Goal: Information Seeking & Learning: Learn about a topic

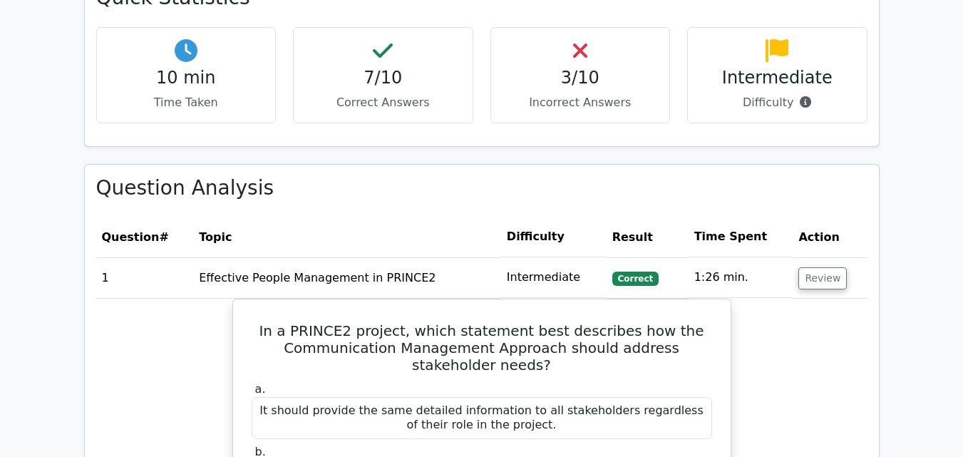
scroll to position [927, 0]
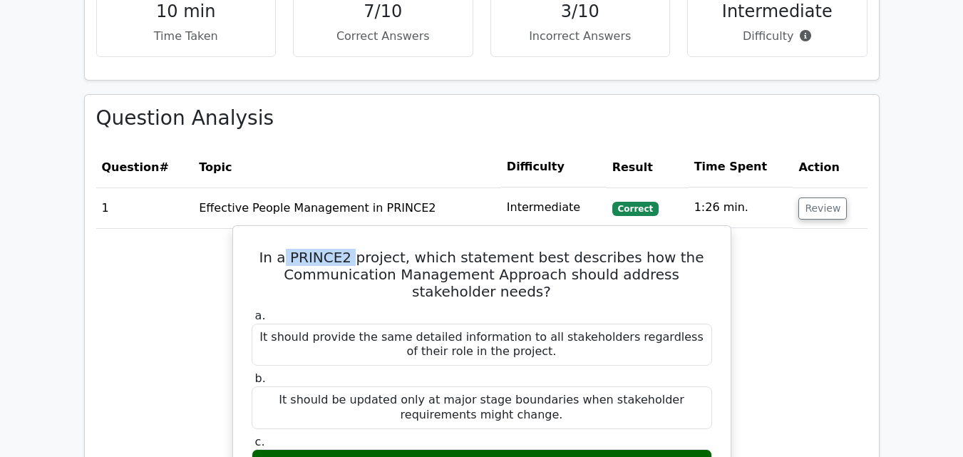
drag, startPoint x: 368, startPoint y: 257, endPoint x: 319, endPoint y: 259, distance: 48.5
click at [311, 253] on h5 "In a PRINCE2 project, which statement best describes how the Communication Mana…" at bounding box center [481, 274] width 463 height 51
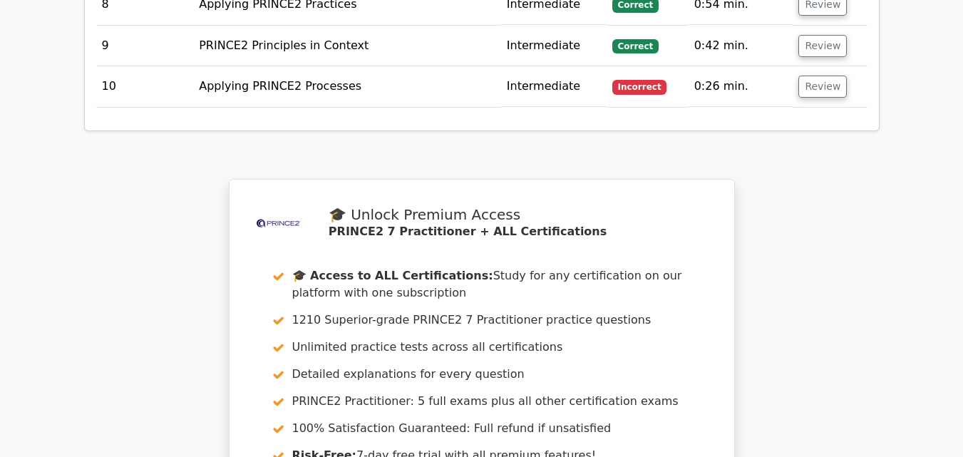
scroll to position [2625, 0]
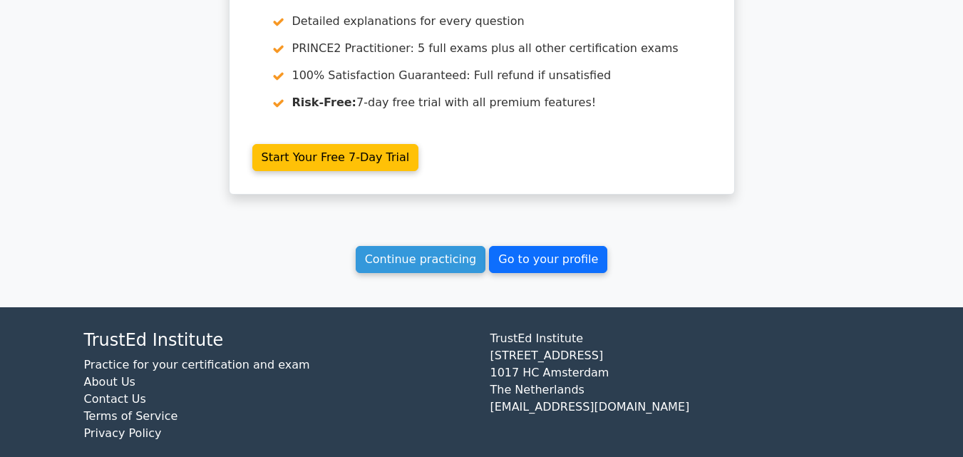
click at [551, 246] on link "Go to your profile" at bounding box center [548, 259] width 118 height 27
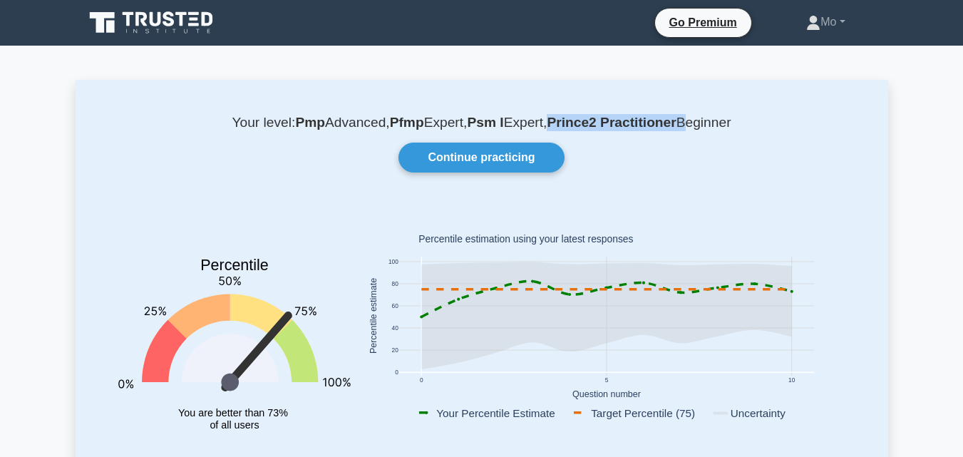
drag, startPoint x: 686, startPoint y: 119, endPoint x: 557, endPoint y: 119, distance: 129.7
click at [557, 119] on p "Your level: Pmp Advanced, Pfmp Expert, Psm I Expert, Prince2 Practitioner Begin…" at bounding box center [482, 122] width 744 height 17
copy p "Prince2 Practitioner"
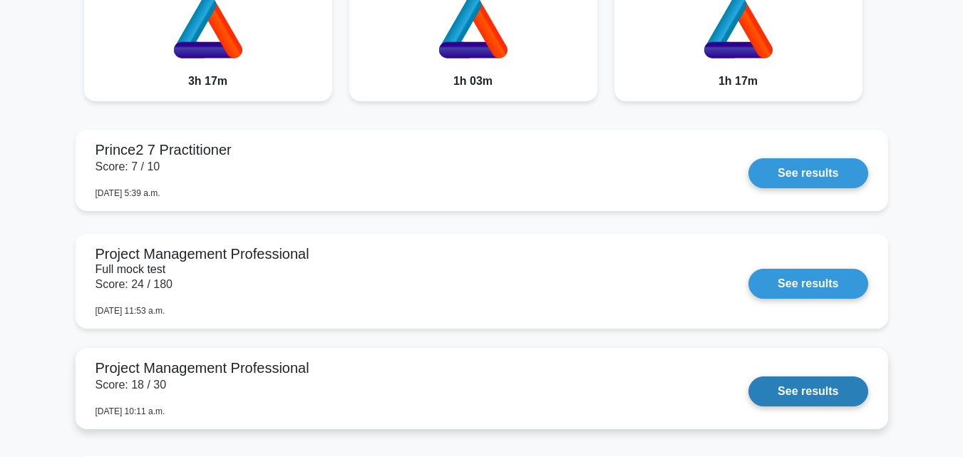
scroll to position [1398, 0]
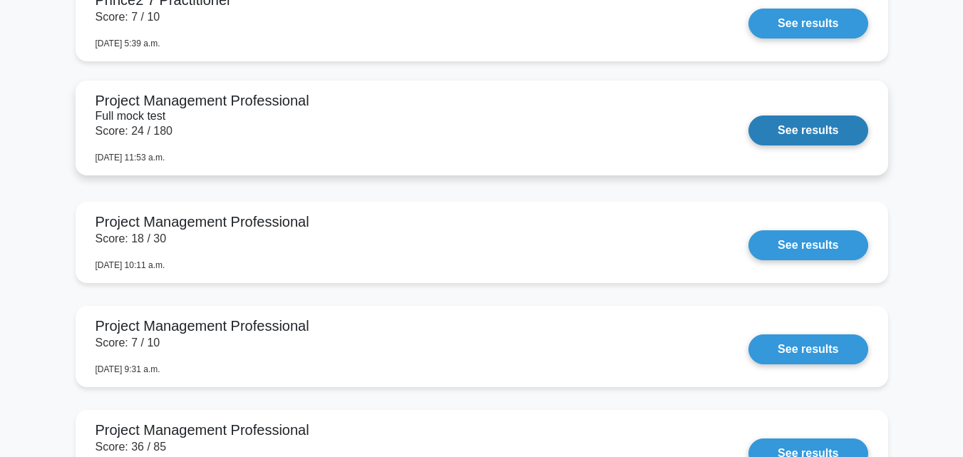
click at [811, 115] on link "See results" at bounding box center [807, 130] width 119 height 30
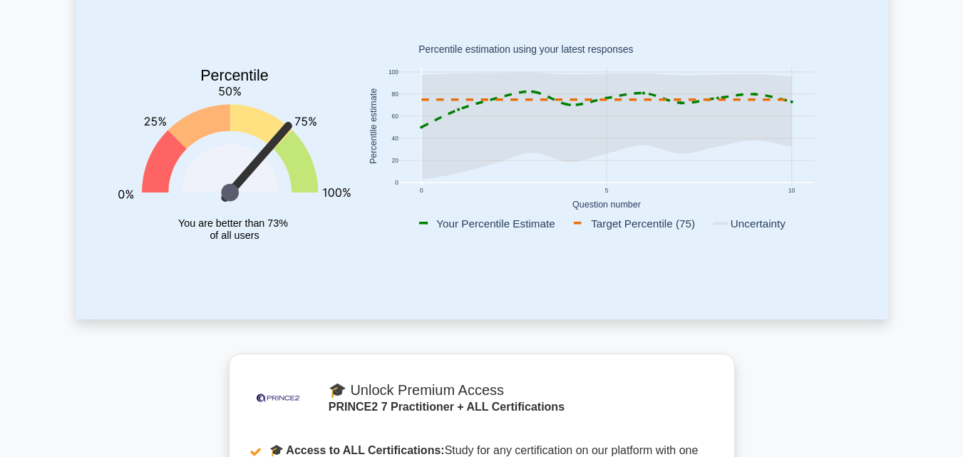
scroll to position [214, 0]
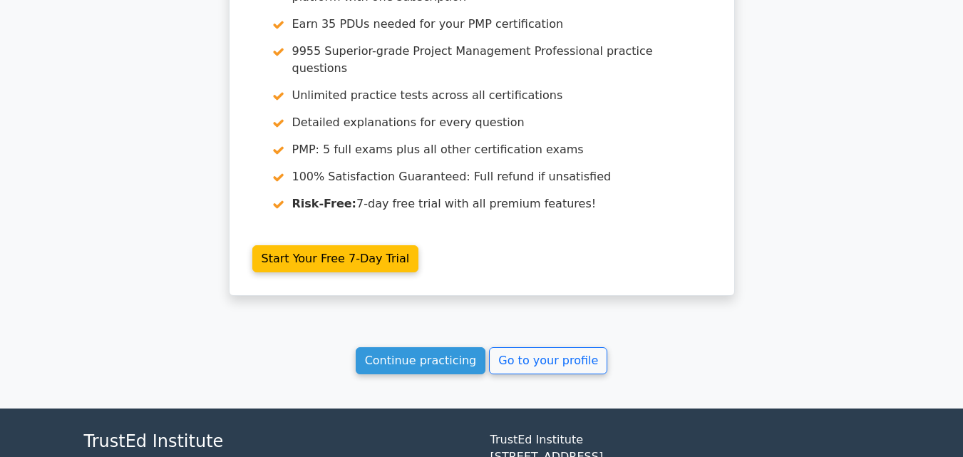
scroll to position [3898, 0]
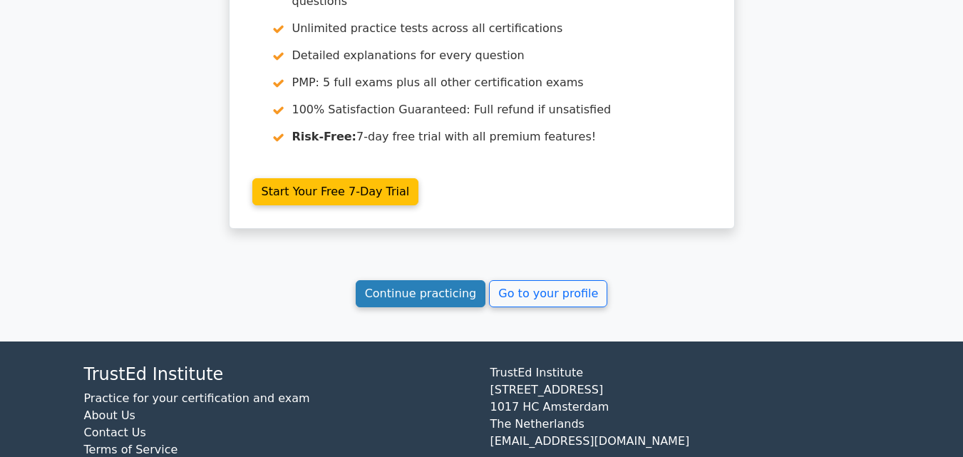
click at [460, 280] on link "Continue practicing" at bounding box center [421, 293] width 130 height 27
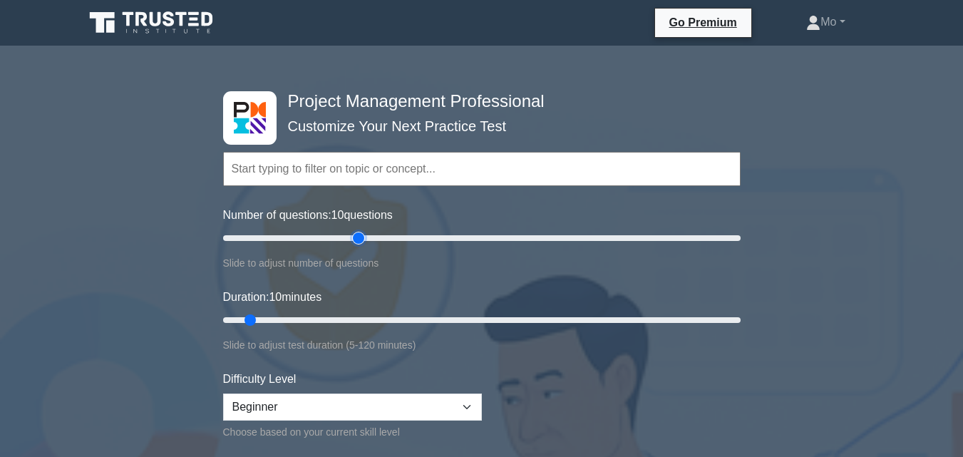
click at [361, 236] on input "Number of questions: 10 questions" at bounding box center [482, 238] width 518 height 17
type input "75"
click at [405, 235] on input "Number of questions: 55 questions" at bounding box center [482, 238] width 518 height 17
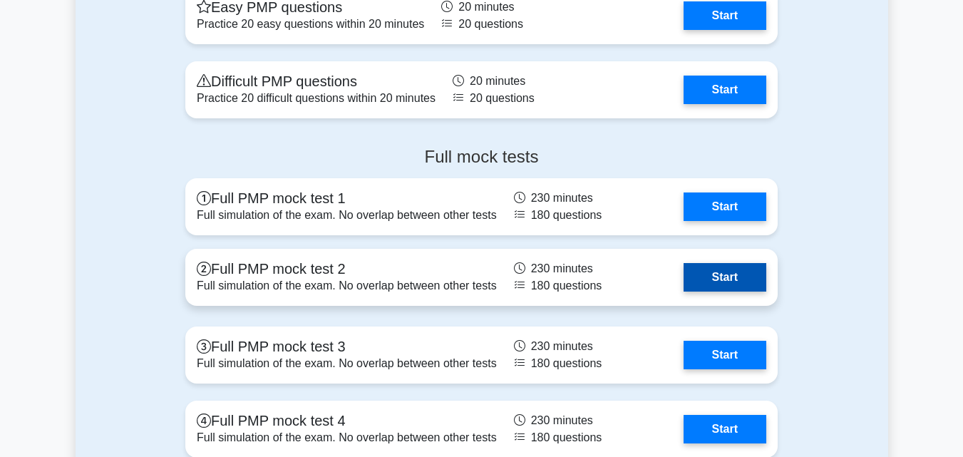
scroll to position [5597, 0]
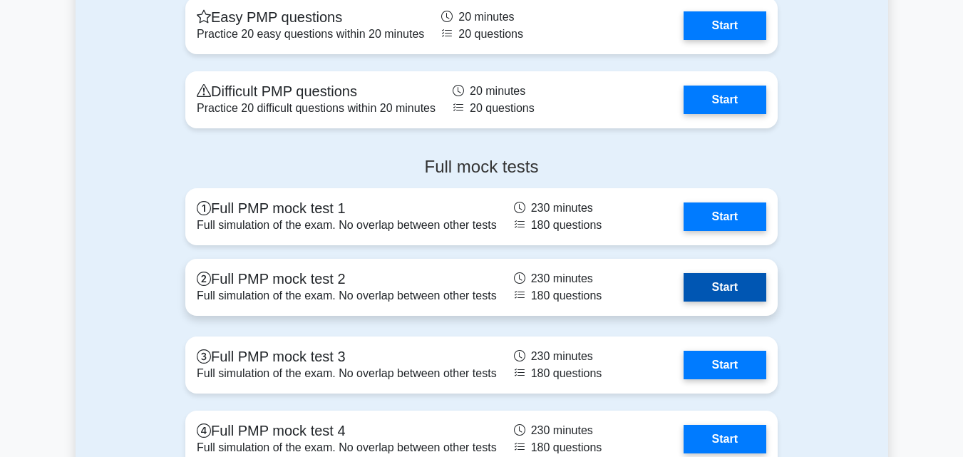
click at [721, 292] on link "Start" at bounding box center [725, 287] width 83 height 29
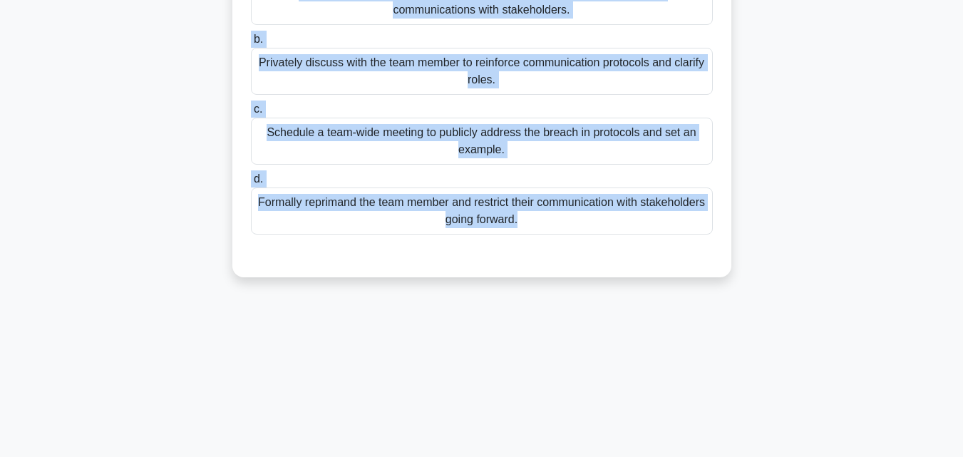
scroll to position [170, 0]
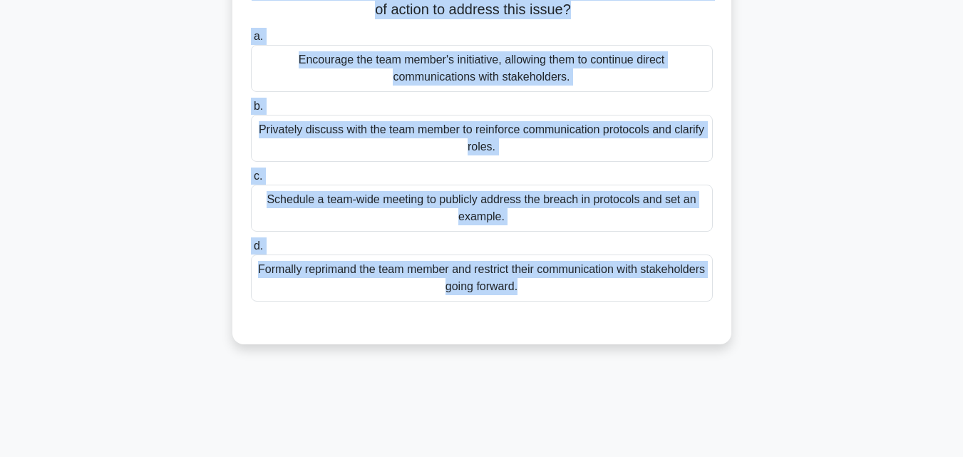
click at [443, 127] on div "Privately discuss with the team member to reinforce communication protocols and…" at bounding box center [482, 138] width 462 height 47
click at [251, 111] on input "b. Privately discuss with the team member to reinforce communication protocols …" at bounding box center [251, 106] width 0 height 9
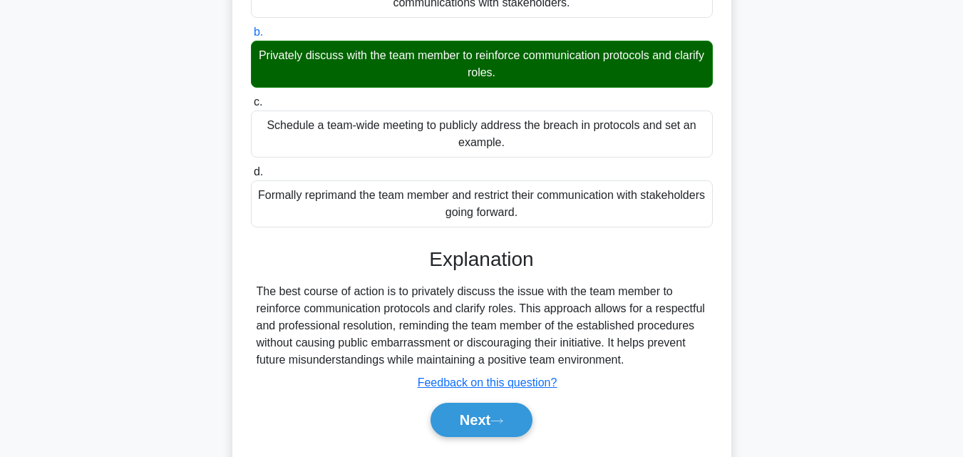
scroll to position [313, 0]
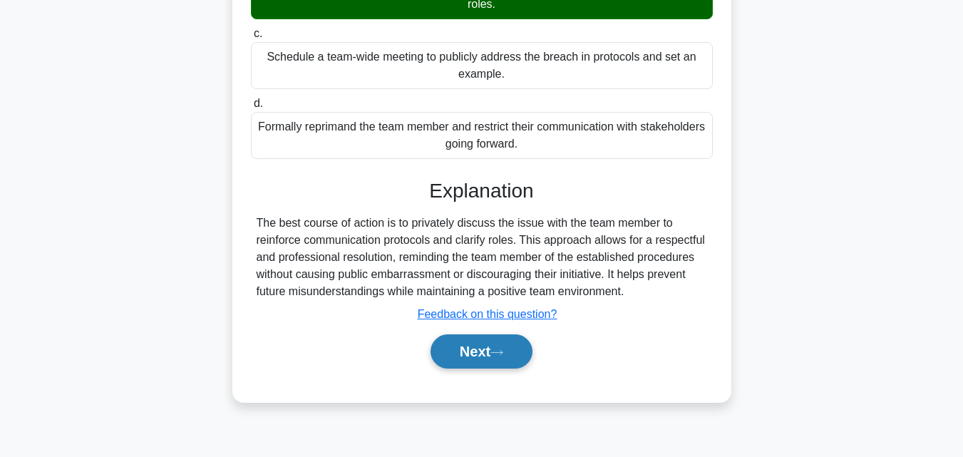
click at [490, 345] on button "Next" at bounding box center [482, 351] width 102 height 34
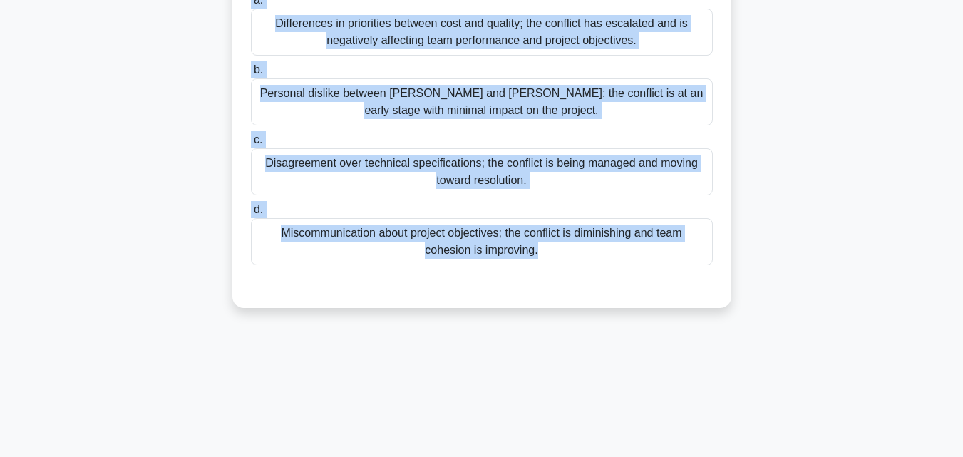
drag, startPoint x: 252, startPoint y: 111, endPoint x: 724, endPoint y: 461, distance: 587.5
click at [724, 456] on html "Go Premium Mo" at bounding box center [481, 72] width 963 height 770
copy div "As a project manager, you observe that [PERSON_NAME], a senior engineer, and [P…"
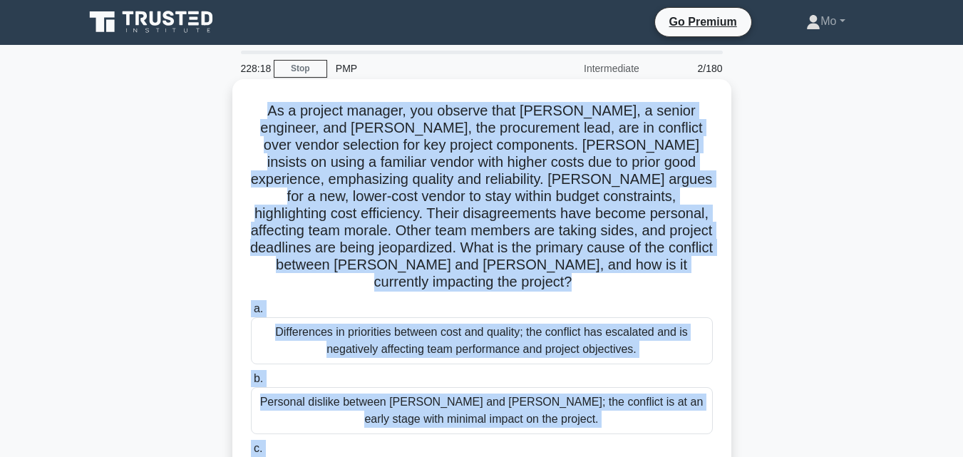
scroll to position [0, 0]
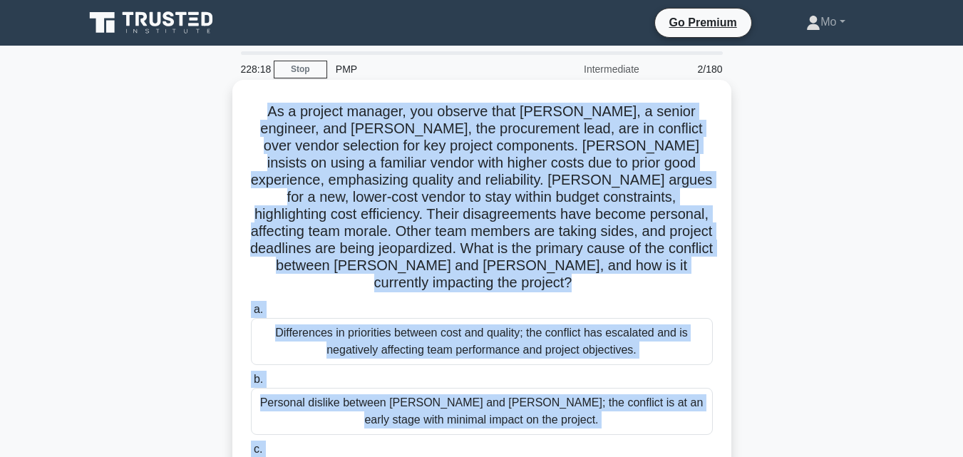
click at [408, 321] on div "Differences in priorities between cost and quality; the conflict has escalated …" at bounding box center [482, 341] width 462 height 47
click at [251, 314] on input "a. Differences in priorities between cost and quality; the conflict has escalat…" at bounding box center [251, 309] width 0 height 9
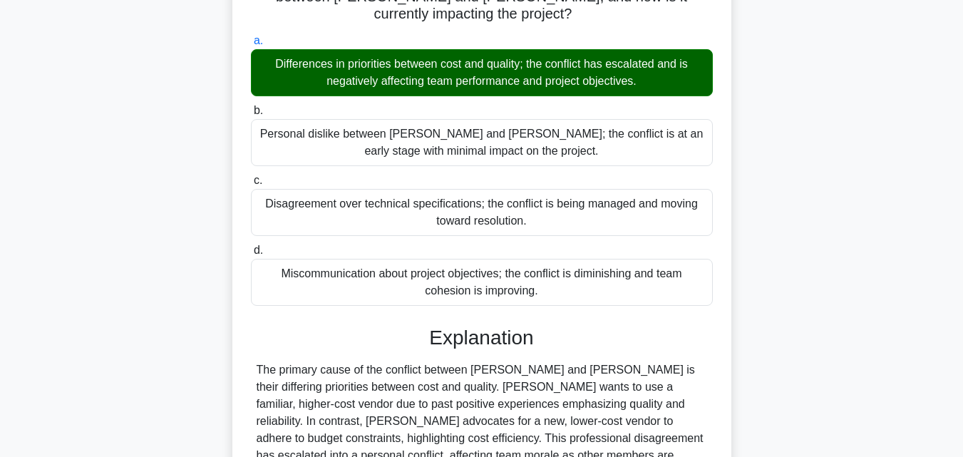
scroll to position [406, 0]
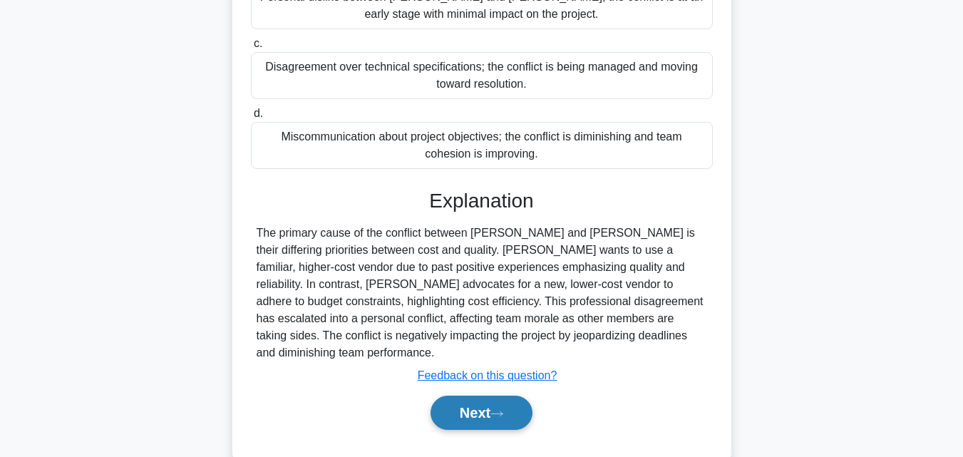
click at [488, 396] on button "Next" at bounding box center [482, 413] width 102 height 34
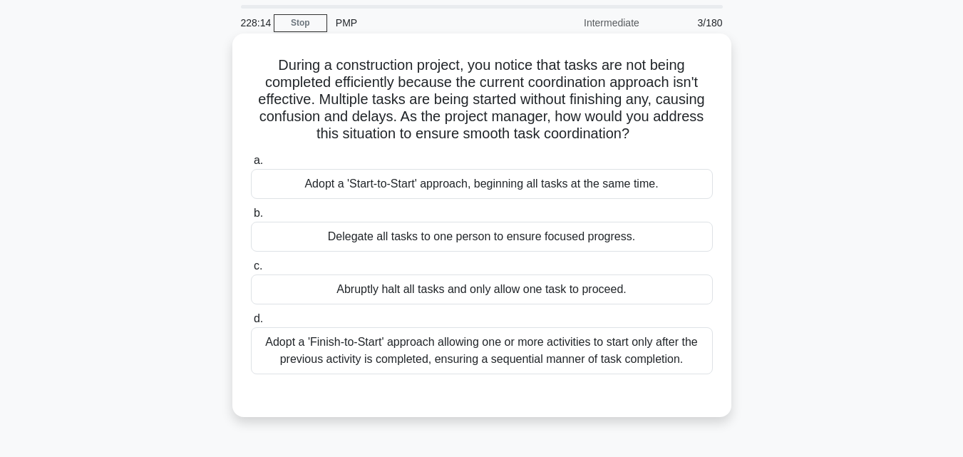
scroll to position [0, 0]
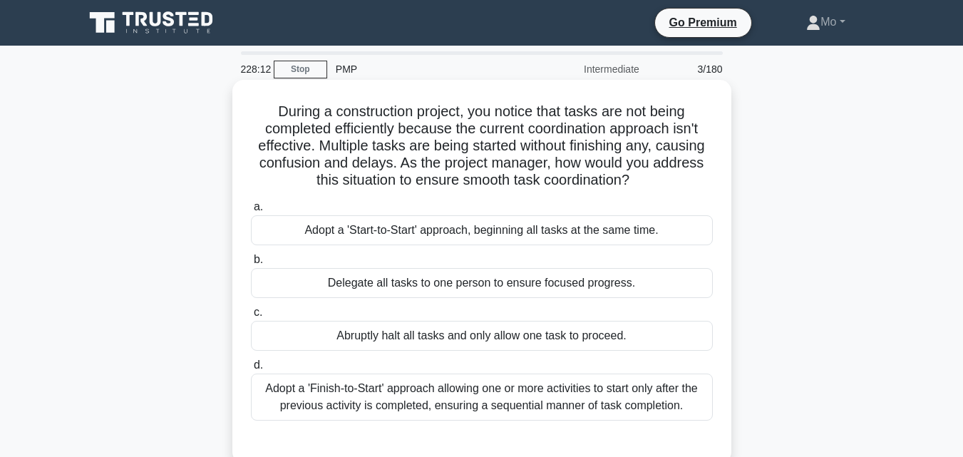
drag, startPoint x: 248, startPoint y: 108, endPoint x: 715, endPoint y: 418, distance: 560.1
click at [715, 418] on div "During a construction project, you notice that tasks are not being completed ef…" at bounding box center [482, 272] width 488 height 372
copy div "During a construction project, you notice that tasks are not being completed ef…"
click at [443, 376] on div "Adopt a 'Finish-to-Start' approach allowing one or more activities to start onl…" at bounding box center [482, 397] width 462 height 47
click at [251, 370] on input "d. Adopt a 'Finish-to-Start' approach allowing one or more activities to start …" at bounding box center [251, 365] width 0 height 9
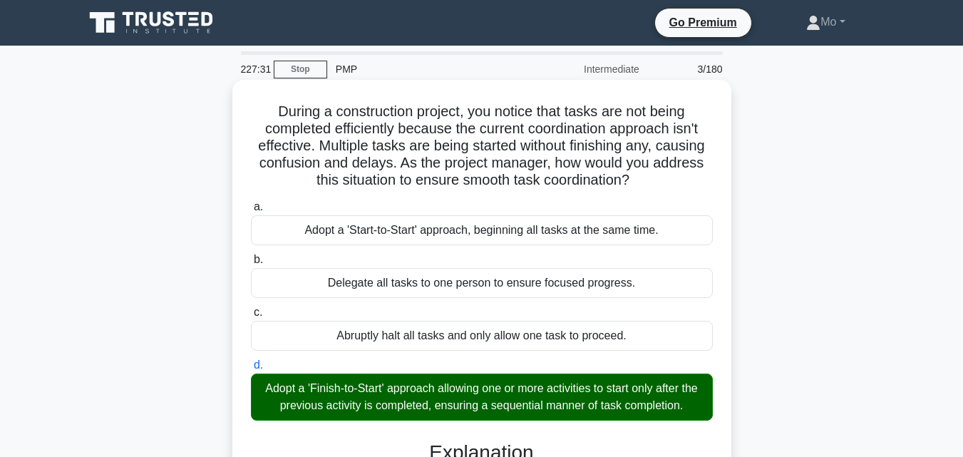
scroll to position [313, 0]
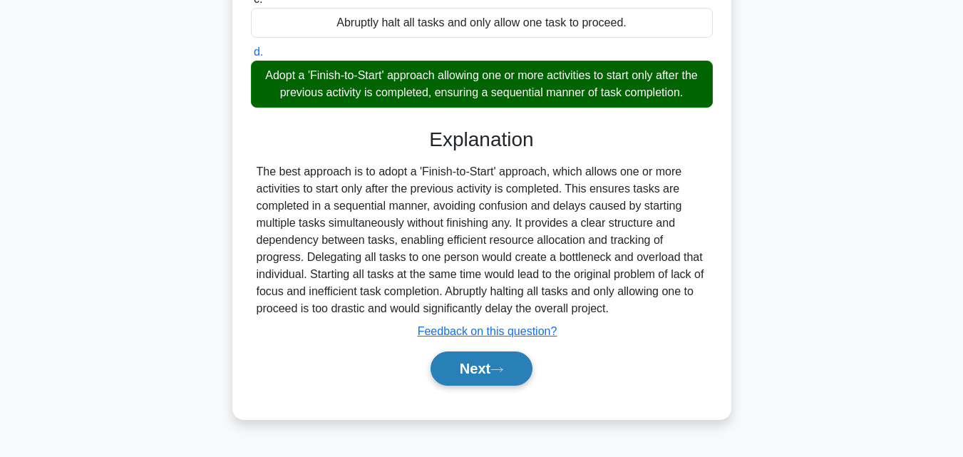
click at [477, 379] on button "Next" at bounding box center [482, 368] width 102 height 34
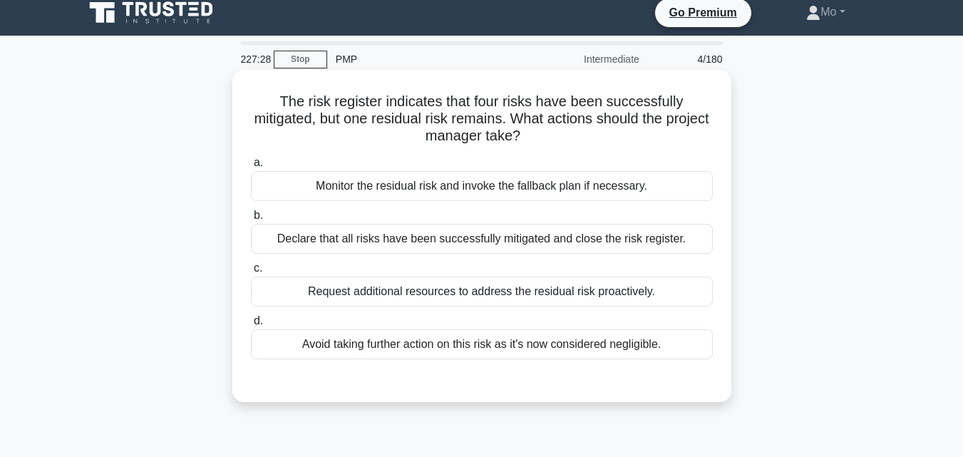
scroll to position [0, 0]
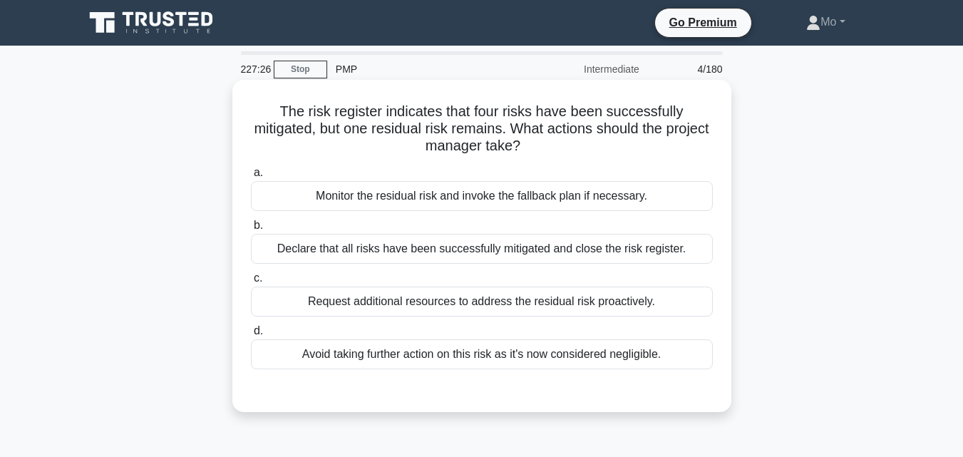
drag, startPoint x: 268, startPoint y: 110, endPoint x: 674, endPoint y: 365, distance: 479.4
click at [674, 365] on div "The risk register indicates that four risks have been successfully mitigated, b…" at bounding box center [482, 246] width 488 height 321
copy div "The risk register indicates that four risks have been successfully mitigated, b…"
click at [420, 186] on div "Monitor the residual risk and invoke the fallback plan if necessary." at bounding box center [482, 196] width 462 height 30
click at [251, 178] on input "a. Monitor the residual risk and invoke the fallback plan if necessary." at bounding box center [251, 172] width 0 height 9
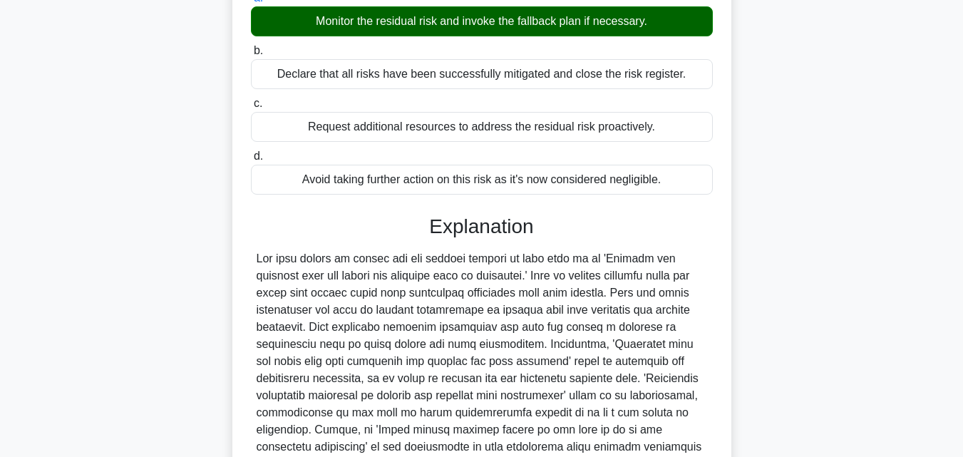
scroll to position [313, 0]
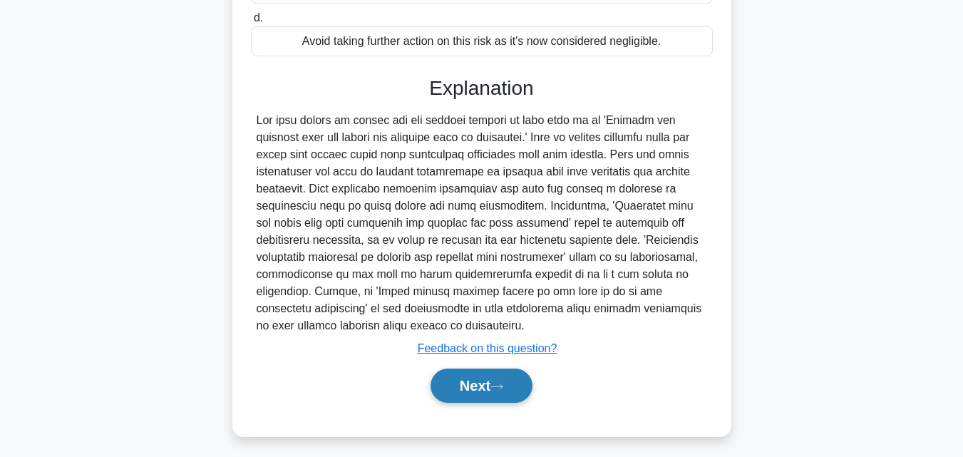
click at [524, 375] on button "Next" at bounding box center [482, 386] width 102 height 34
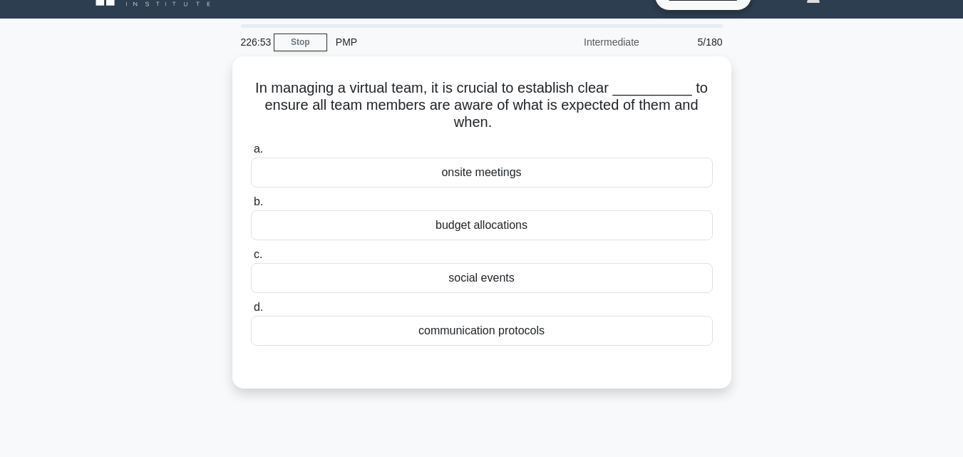
scroll to position [0, 0]
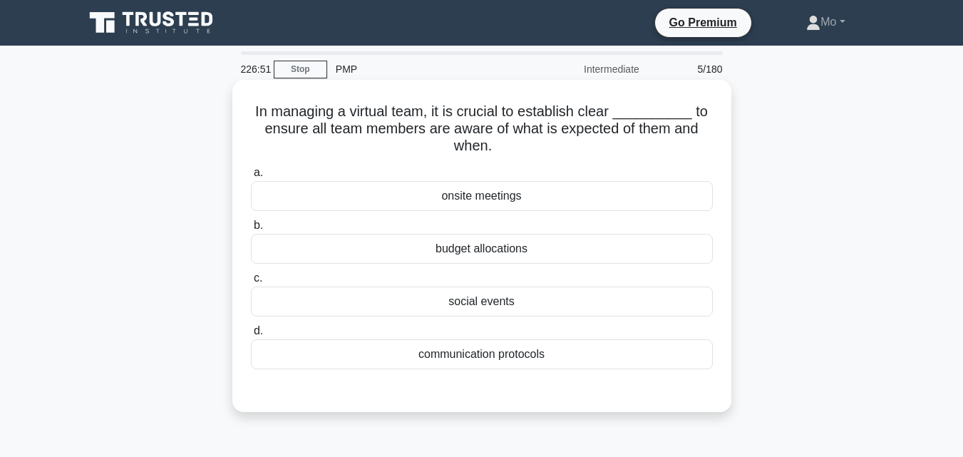
drag, startPoint x: 240, startPoint y: 104, endPoint x: 611, endPoint y: 359, distance: 449.6
click at [611, 359] on div "In managing a virtual team, it is crucial to establish clear __________ to ensu…" at bounding box center [482, 246] width 488 height 321
copy div "In managing a virtual team, it is crucial to establish clear __________ to ensu…"
click at [401, 354] on div "communication protocols" at bounding box center [482, 354] width 462 height 30
click at [251, 336] on input "d. communication protocols" at bounding box center [251, 330] width 0 height 9
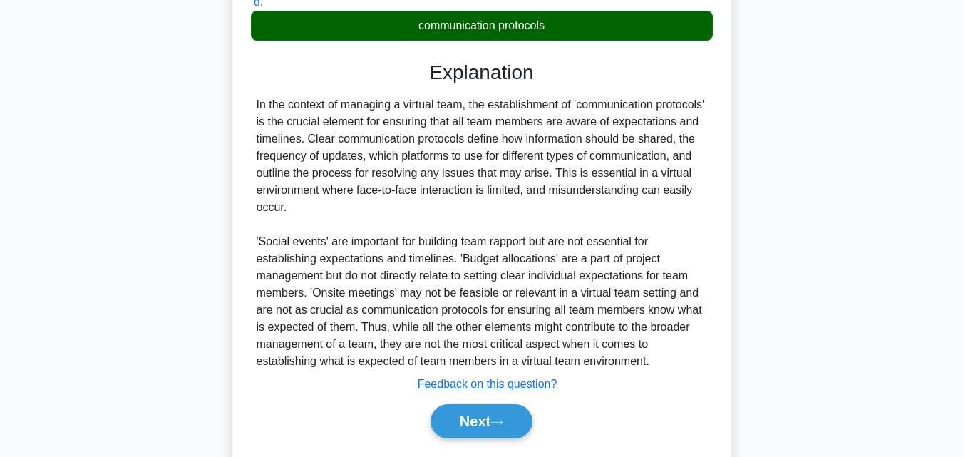
scroll to position [371, 0]
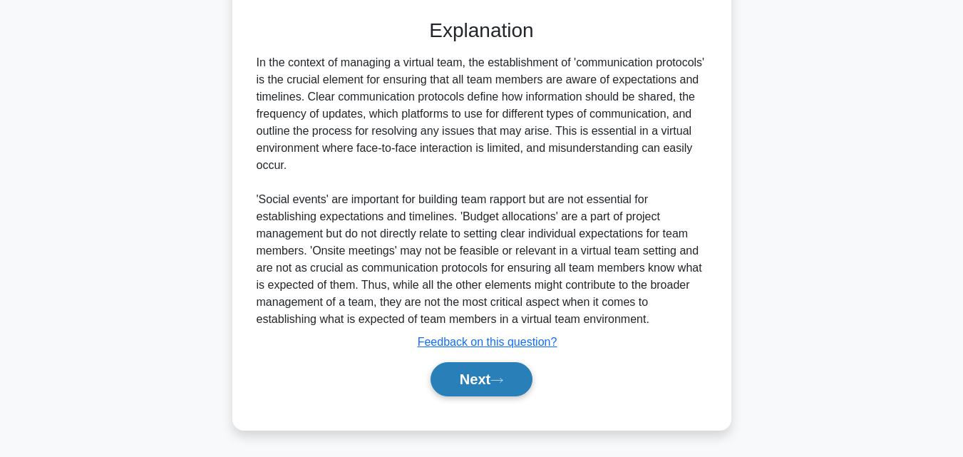
click at [497, 392] on button "Next" at bounding box center [482, 379] width 102 height 34
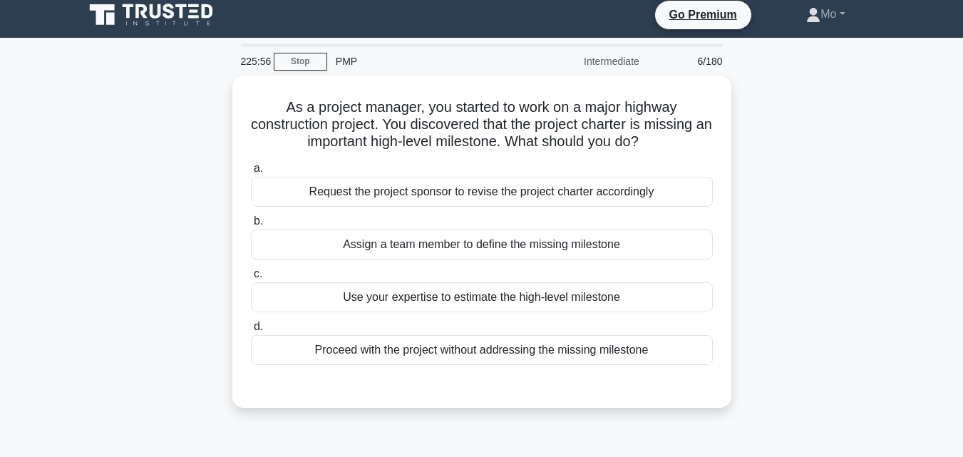
scroll to position [0, 0]
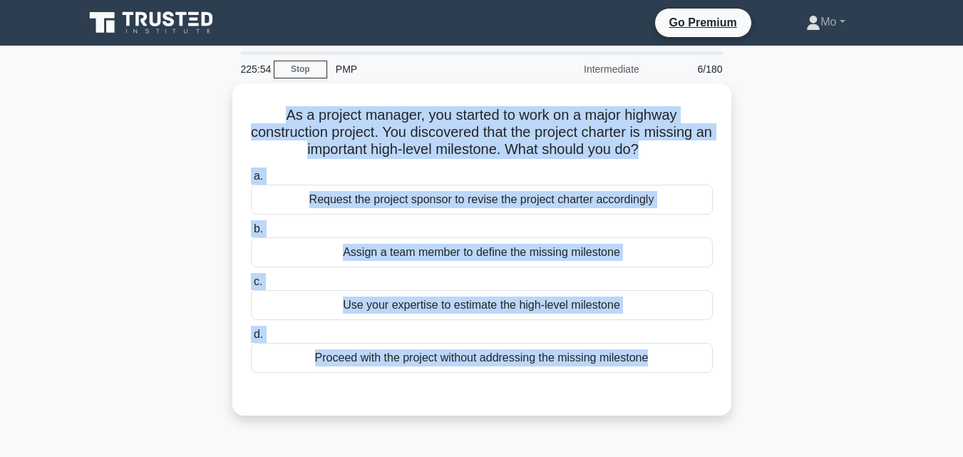
drag, startPoint x: 269, startPoint y: 102, endPoint x: 630, endPoint y: 416, distance: 479.0
click at [630, 416] on div "As a project manager, you started to work on a major highway construction proje…" at bounding box center [481, 249] width 499 height 332
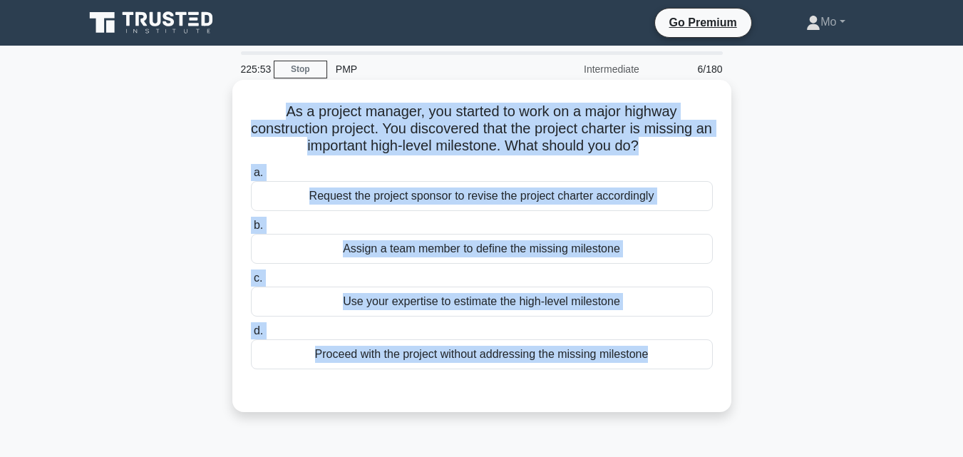
copy div "As a project manager, you started to work on a major highway construction proje…"
click at [456, 200] on div "Request the project sponsor to revise the project charter accordingly" at bounding box center [482, 196] width 462 height 30
click at [251, 178] on input "a. Request the project sponsor to revise the project charter accordingly" at bounding box center [251, 172] width 0 height 9
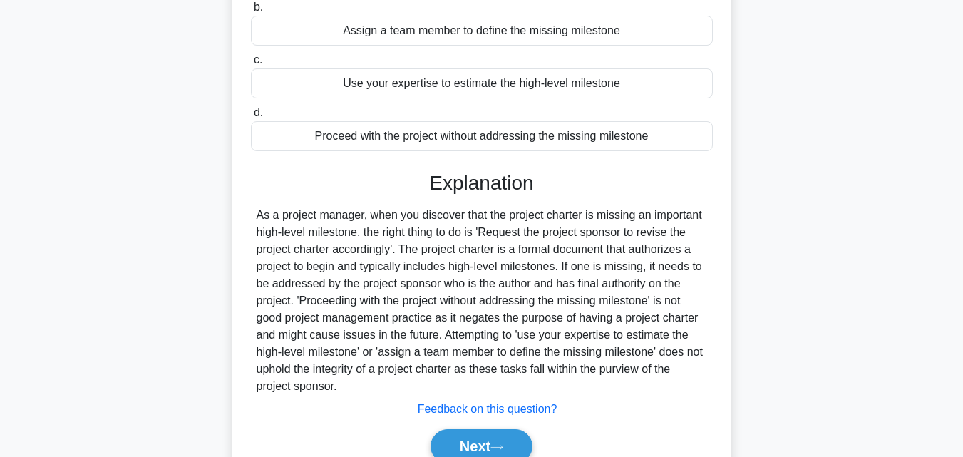
scroll to position [313, 0]
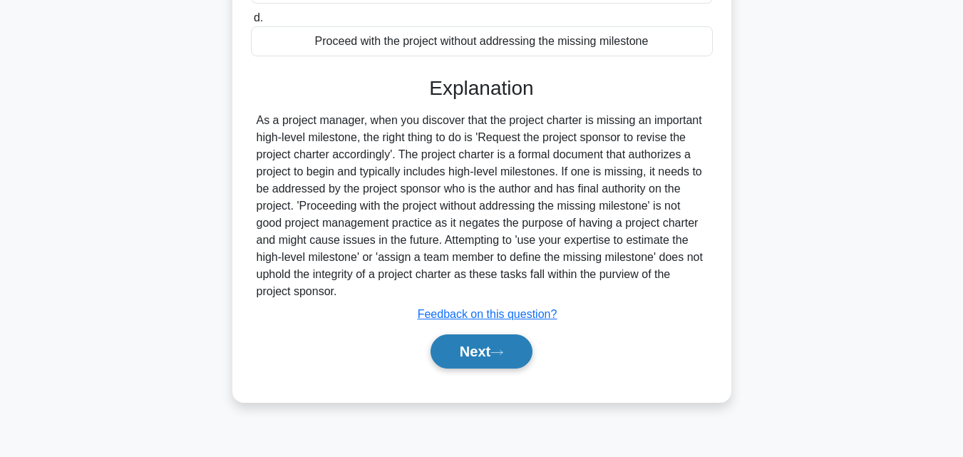
click at [496, 363] on button "Next" at bounding box center [482, 351] width 102 height 34
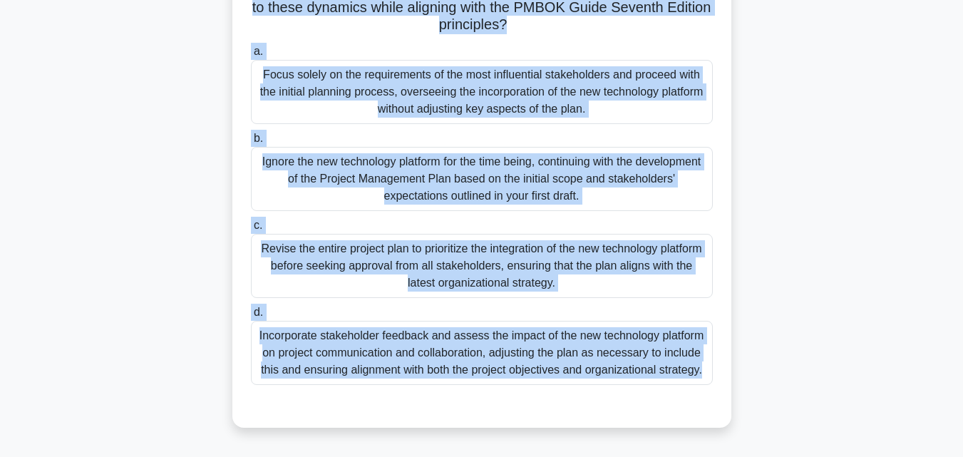
drag, startPoint x: 260, startPoint y: 83, endPoint x: 793, endPoint y: 421, distance: 631.0
click at [793, 421] on div "As a Project Manager for an international new product development project, you …" at bounding box center [482, 107] width 813 height 674
copy div "As a Project Manager for an international new product development project, you …"
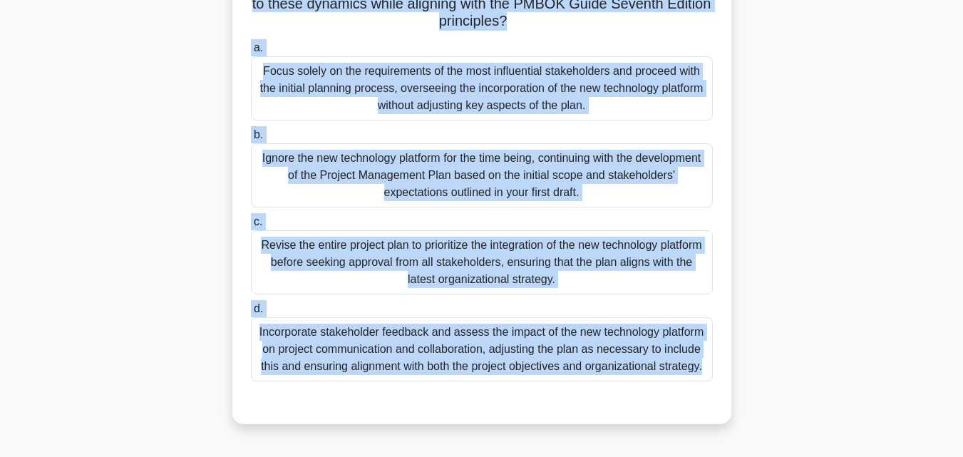
click at [470, 355] on div "Incorporate stakeholder feedback and assess the impact of the new technology pl…" at bounding box center [482, 349] width 462 height 64
click at [251, 314] on input "d. Incorporate stakeholder feedback and assess the impact of the new technology…" at bounding box center [251, 308] width 0 height 9
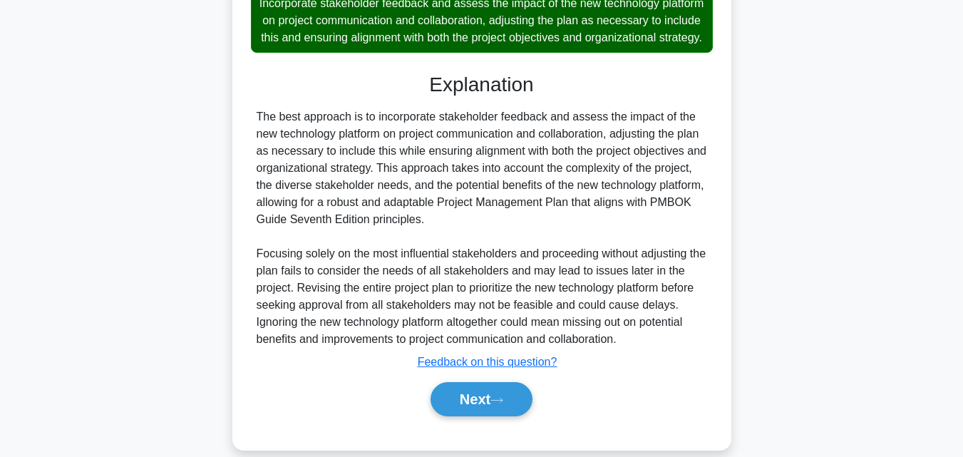
scroll to position [679, 0]
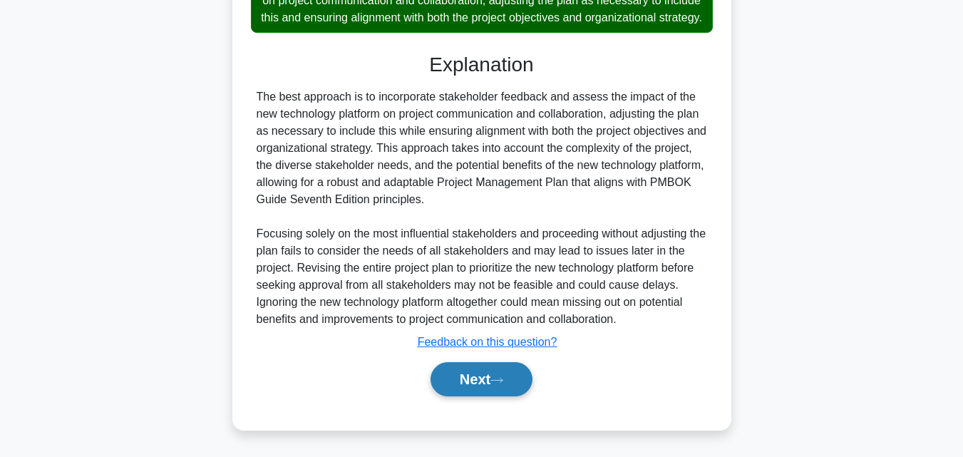
click at [465, 393] on button "Next" at bounding box center [482, 379] width 102 height 34
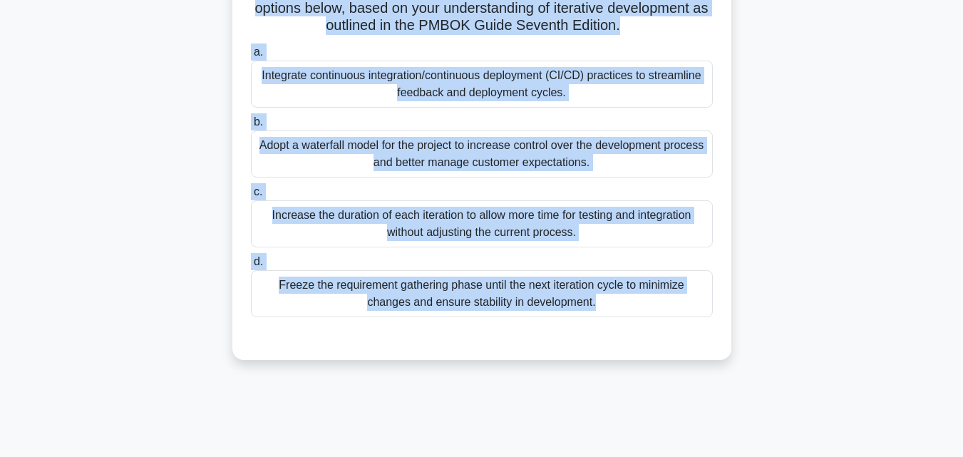
scroll to position [313, 0]
drag, startPoint x: 230, startPoint y: 103, endPoint x: 646, endPoint y: 451, distance: 542.5
click at [646, 451] on div "224:04 Stop PMP Intermediate 8/180 .spinner_0XTQ{transform-origin:center;animat…" at bounding box center [482, 94] width 813 height 713
copy div "In the dynamic environment of software development, a project team is employing…"
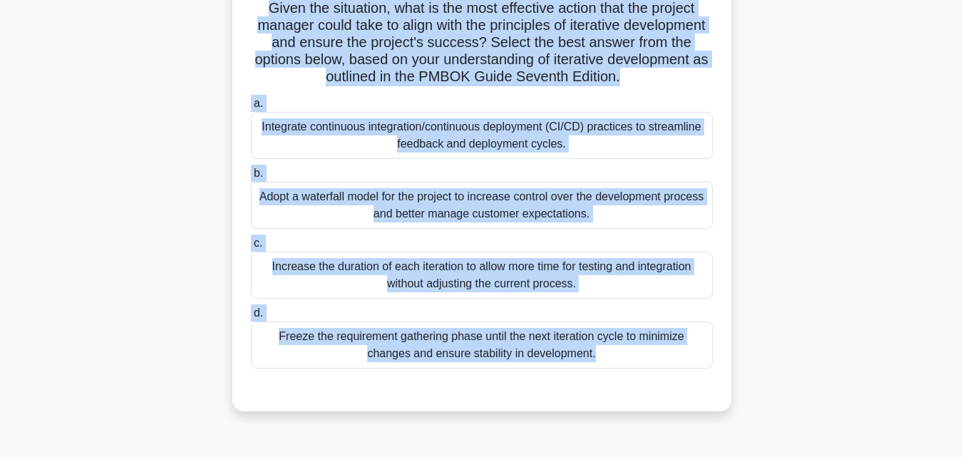
scroll to position [170, 0]
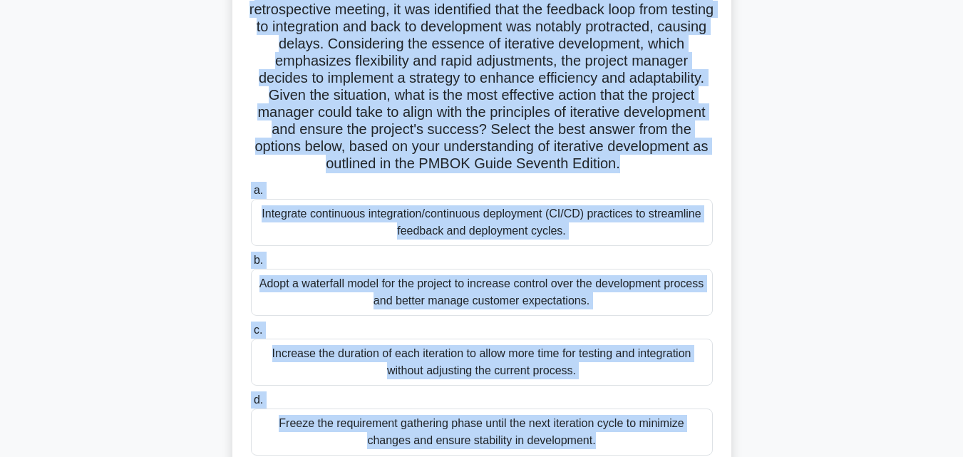
click at [505, 204] on div "Integrate continuous integration/continuous deployment (CI/CD) practices to str…" at bounding box center [482, 222] width 462 height 47
click at [251, 195] on input "a. Integrate continuous integration/continuous deployment (CI/CD) practices to …" at bounding box center [251, 190] width 0 height 9
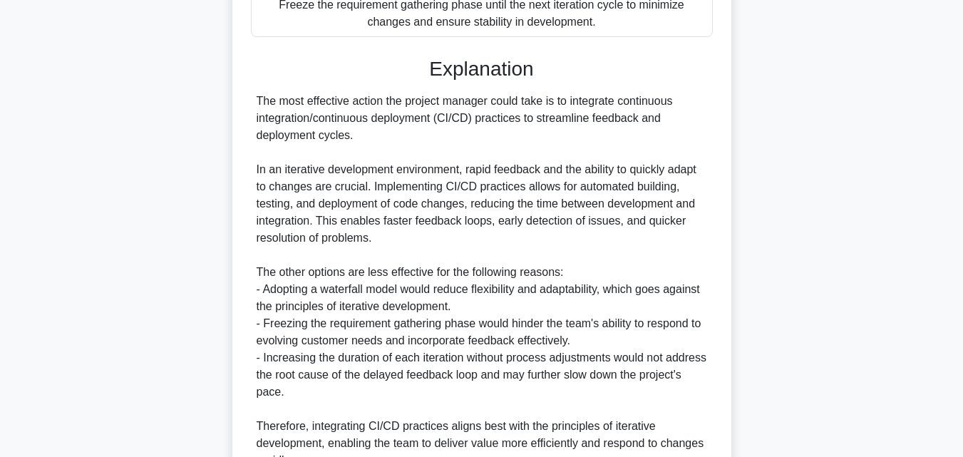
scroll to position [731, 0]
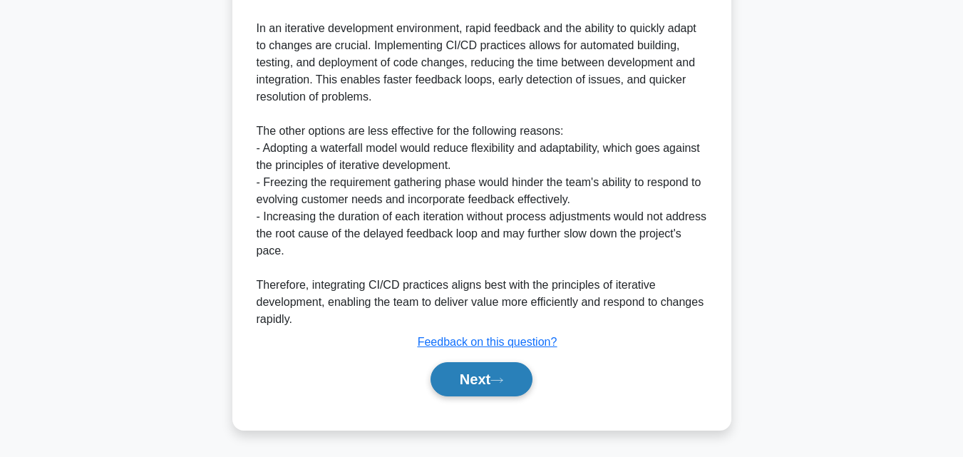
click at [459, 379] on button "Next" at bounding box center [482, 379] width 102 height 34
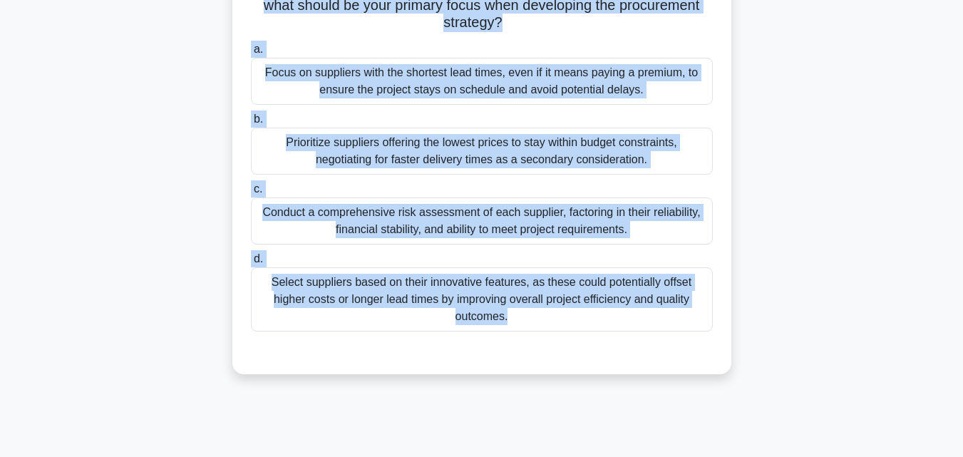
scroll to position [313, 0]
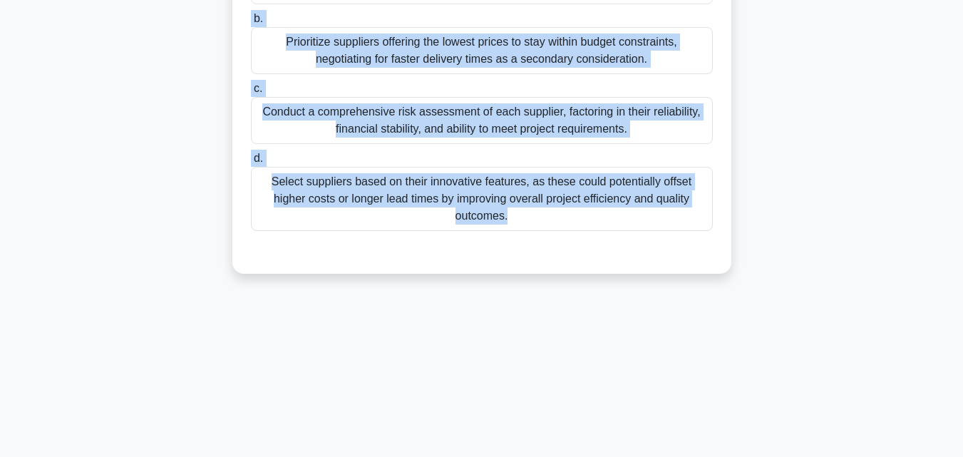
drag, startPoint x: 269, startPoint y: 108, endPoint x: 724, endPoint y: 461, distance: 575.6
click at [724, 456] on html "Go Premium Mo" at bounding box center [481, 72] width 963 height 770
copy div "You are managing a large-scale construction project and need to procure special…"
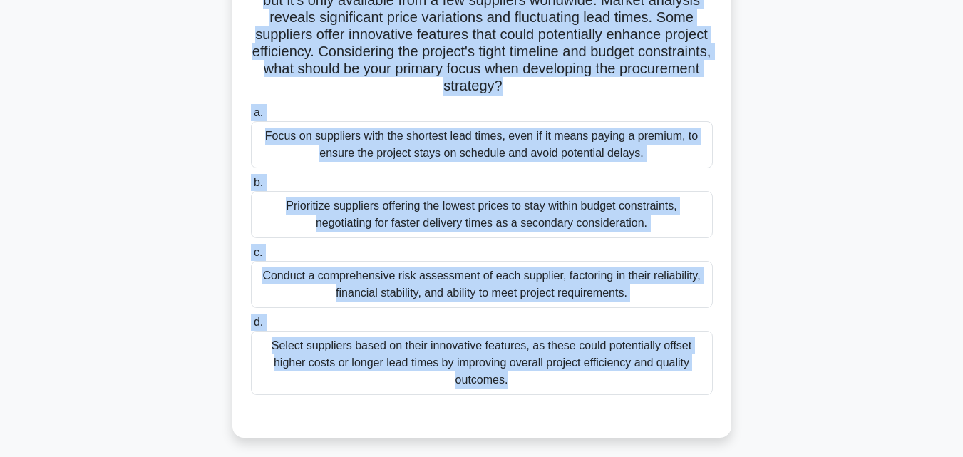
scroll to position [170, 0]
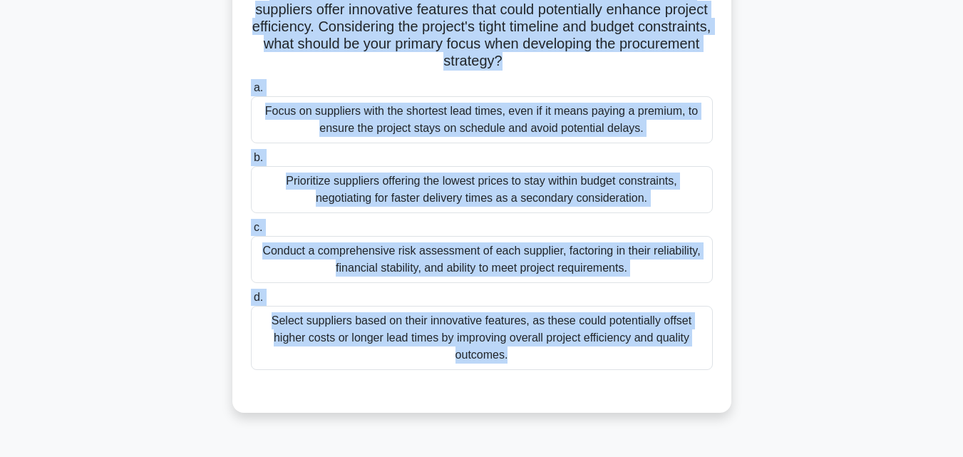
click at [484, 258] on div "Conduct a comprehensive risk assessment of each supplier, factoring in their re…" at bounding box center [482, 259] width 462 height 47
click at [251, 232] on input "c. Conduct a comprehensive risk assessment of each supplier, factoring in their…" at bounding box center [251, 227] width 0 height 9
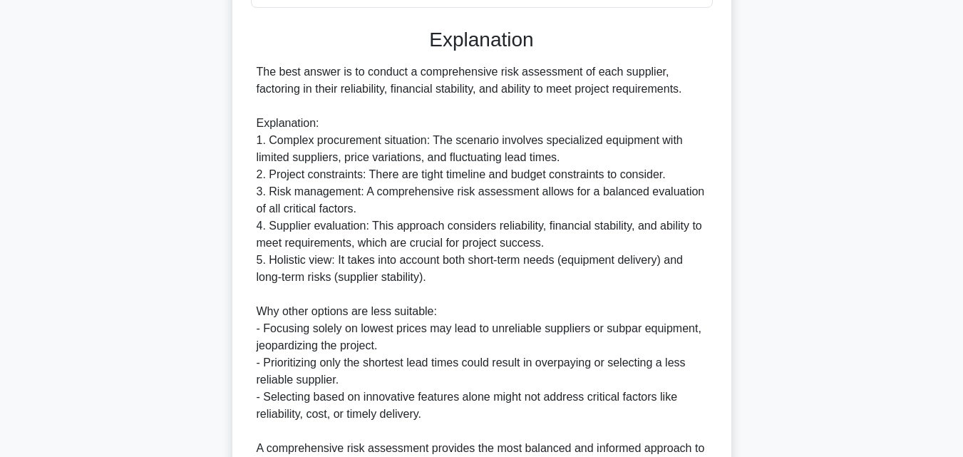
scroll to position [679, 0]
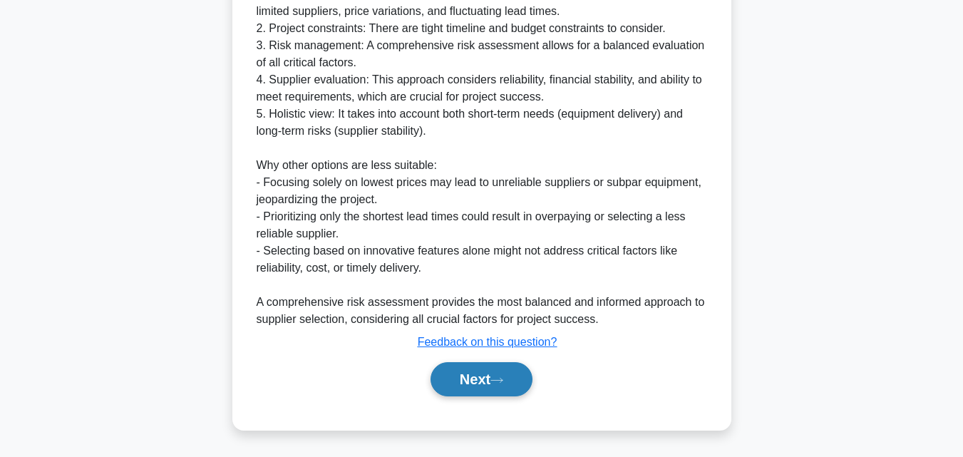
click at [453, 371] on button "Next" at bounding box center [482, 379] width 102 height 34
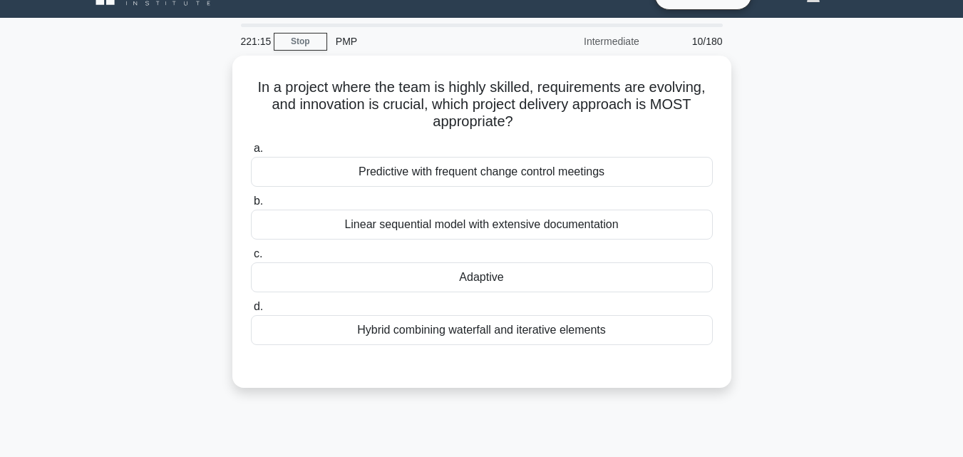
scroll to position [0, 0]
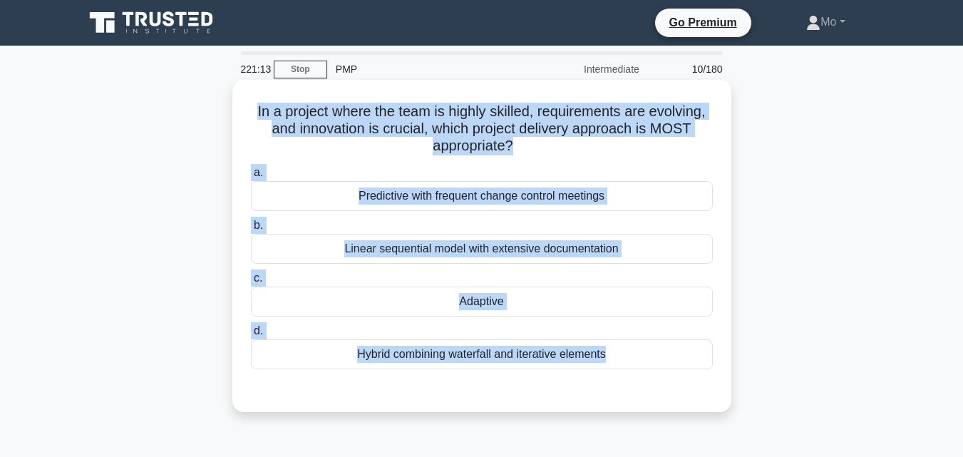
drag, startPoint x: 244, startPoint y: 114, endPoint x: 625, endPoint y: 380, distance: 464.9
click at [625, 380] on div "In a project where the team is highly skilled, requirements are evolving, and i…" at bounding box center [482, 246] width 488 height 321
copy div "In a project where the team is highly skilled, requirements are evolving, and i…"
click at [530, 304] on div "Adaptive" at bounding box center [482, 302] width 462 height 30
click at [251, 283] on input "c. Adaptive" at bounding box center [251, 278] width 0 height 9
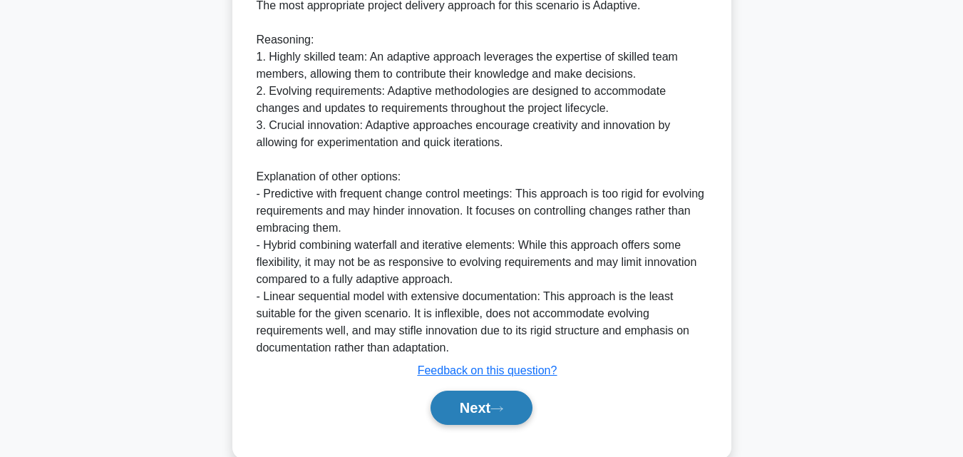
scroll to position [457, 0]
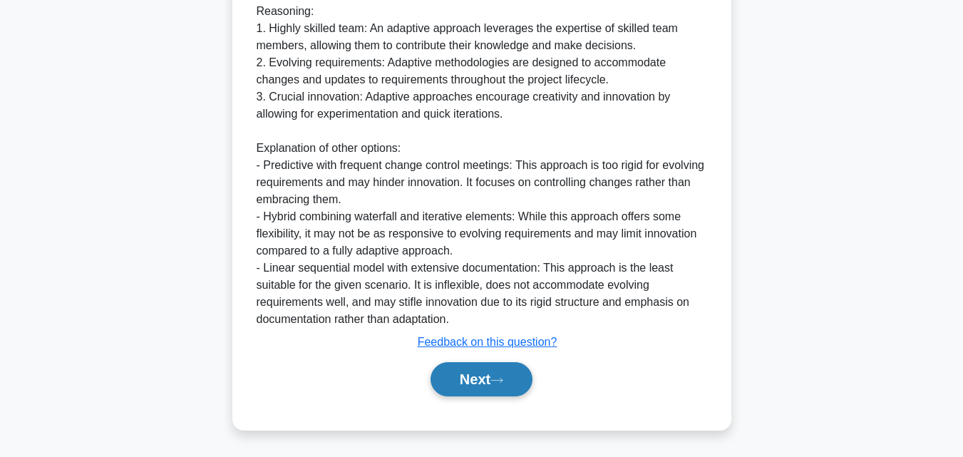
click at [490, 385] on button "Next" at bounding box center [482, 379] width 102 height 34
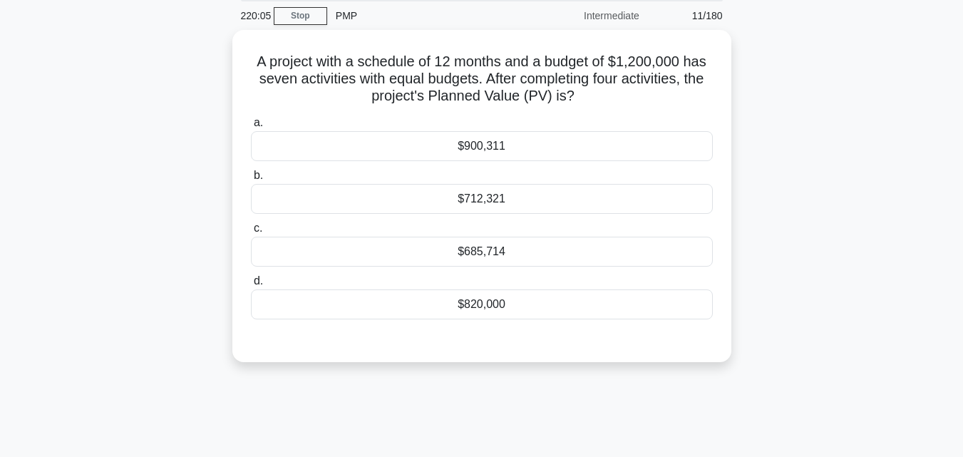
scroll to position [0, 0]
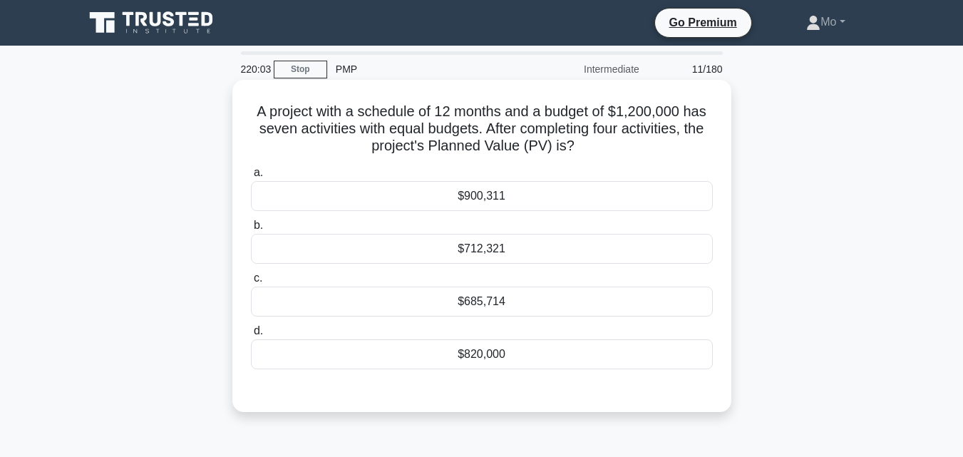
drag, startPoint x: 220, startPoint y: 110, endPoint x: 662, endPoint y: 368, distance: 511.8
click at [662, 368] on div "A project with a schedule of 12 months and a budget of $1,200,000 has seven act…" at bounding box center [482, 257] width 813 height 349
copy div "A project with a schedule of 12 months and a budget of $1,200,000 has seven act…"
click at [448, 295] on div "$685,714" at bounding box center [482, 302] width 462 height 30
click at [251, 283] on input "c. $685,714" at bounding box center [251, 278] width 0 height 9
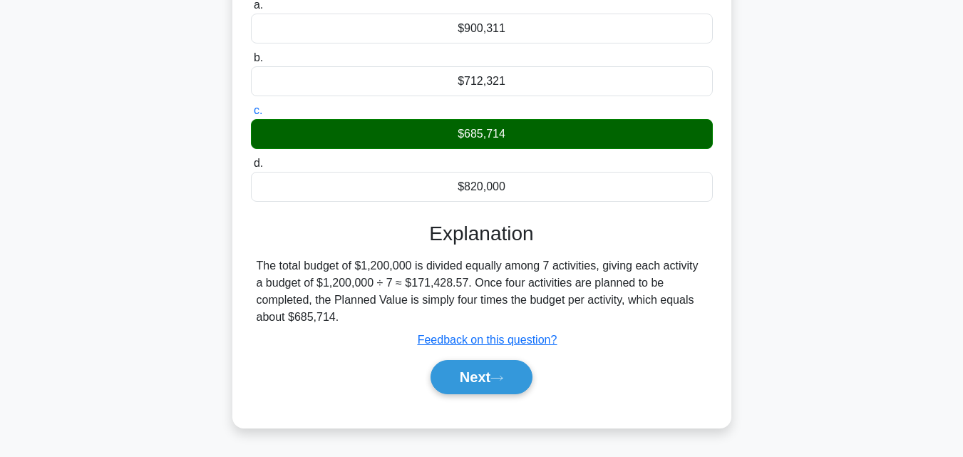
scroll to position [285, 0]
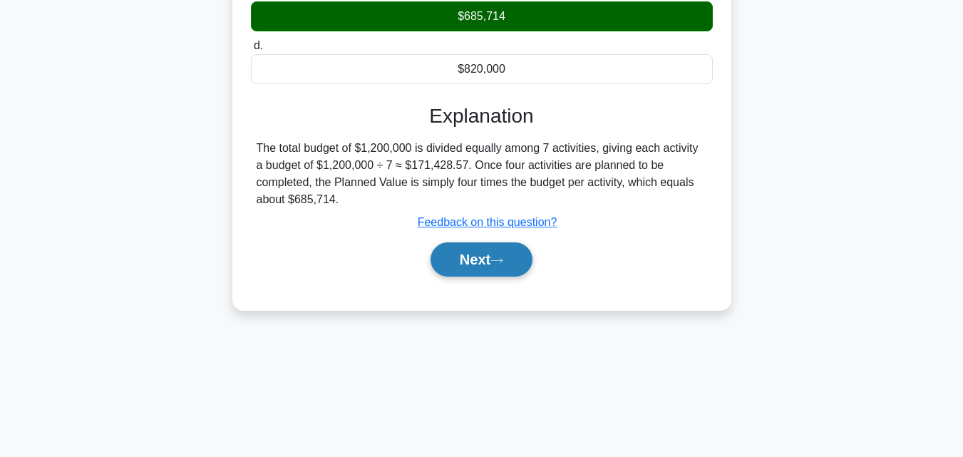
click at [489, 255] on button "Next" at bounding box center [482, 259] width 102 height 34
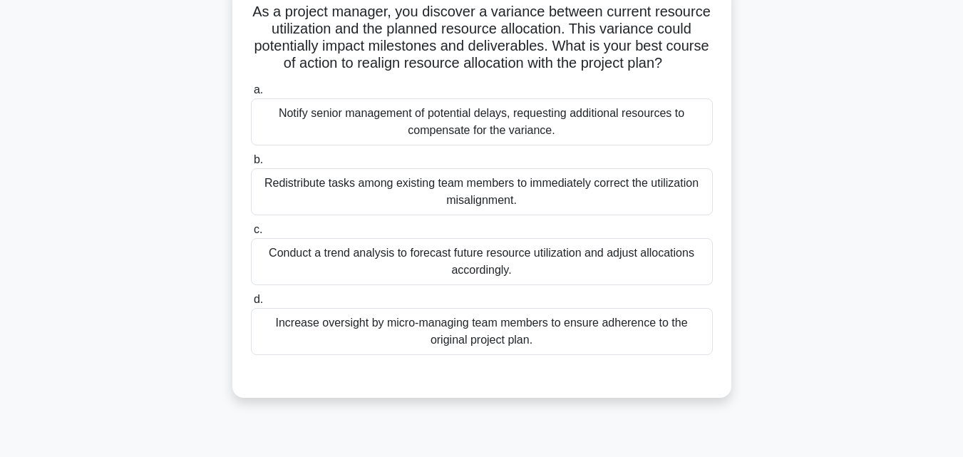
scroll to position [0, 0]
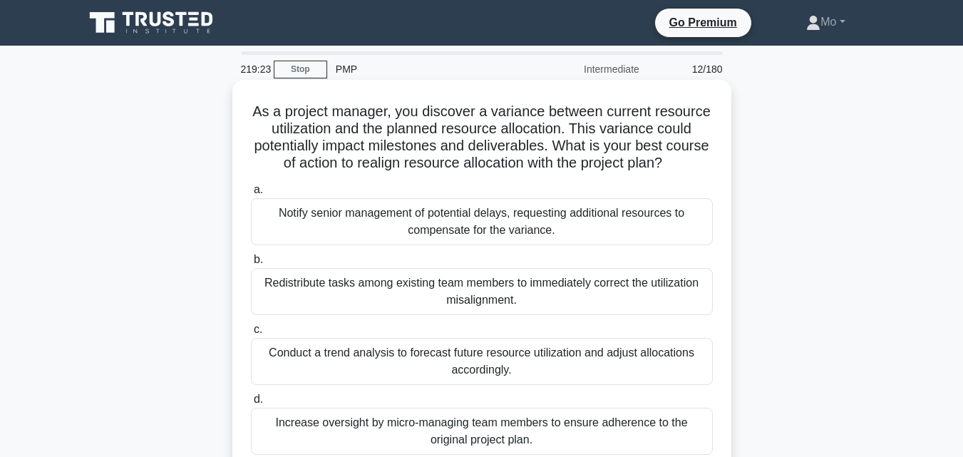
drag, startPoint x: 239, startPoint y: 118, endPoint x: 615, endPoint y: 438, distance: 493.6
click at [615, 438] on div "As a project manager, you discover a variance between current resource utilizat…" at bounding box center [482, 289] width 488 height 406
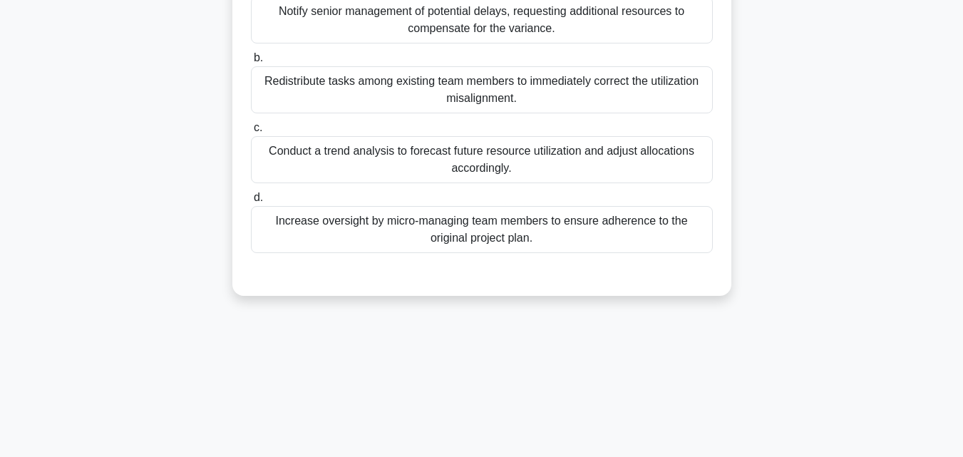
scroll to position [214, 0]
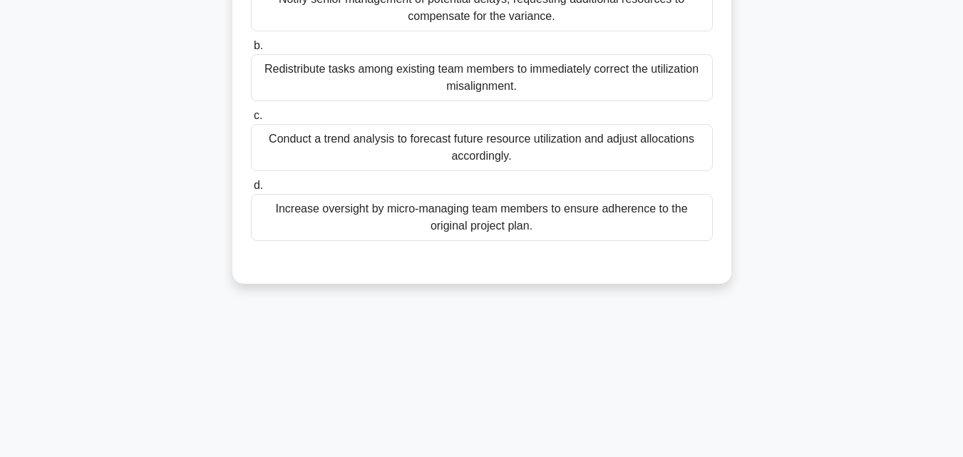
click at [449, 156] on div "Conduct a trend analysis to forecast future resource utilization and adjust all…" at bounding box center [482, 147] width 462 height 47
click at [251, 120] on input "c. Conduct a trend analysis to forecast future resource utilization and adjust …" at bounding box center [251, 115] width 0 height 9
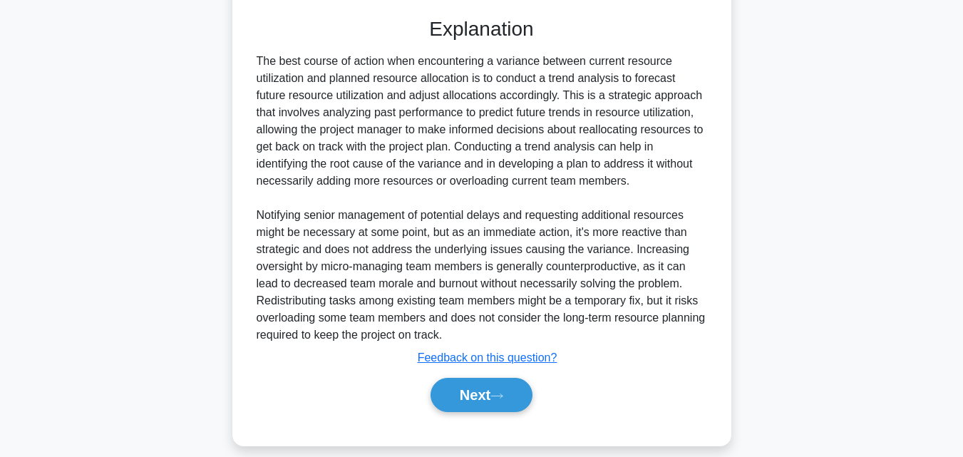
scroll to position [474, 0]
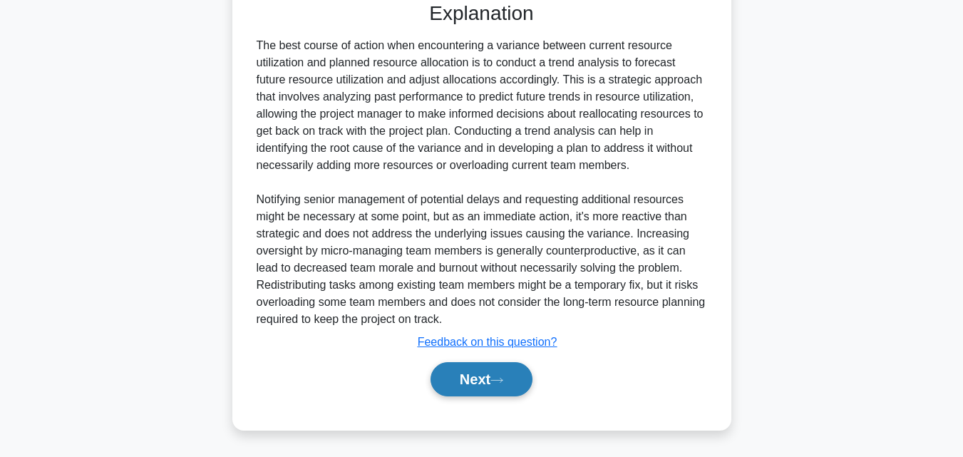
click at [468, 387] on button "Next" at bounding box center [482, 379] width 102 height 34
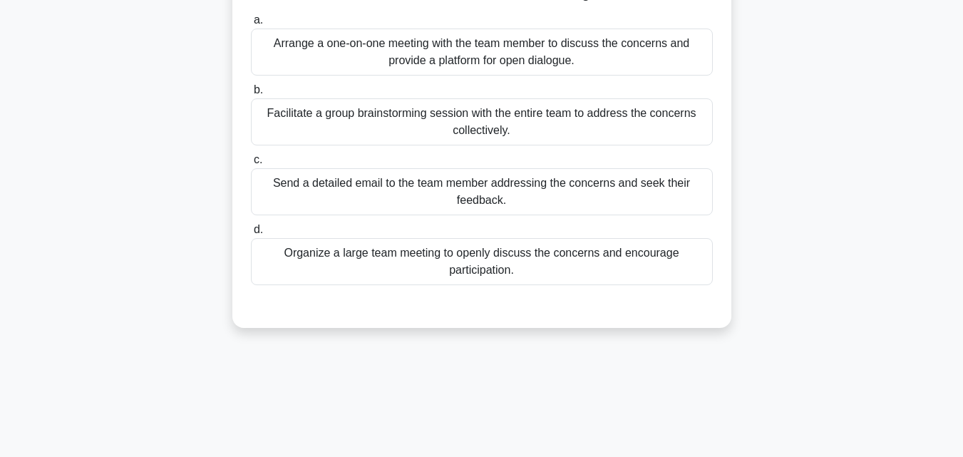
scroll to position [28, 0]
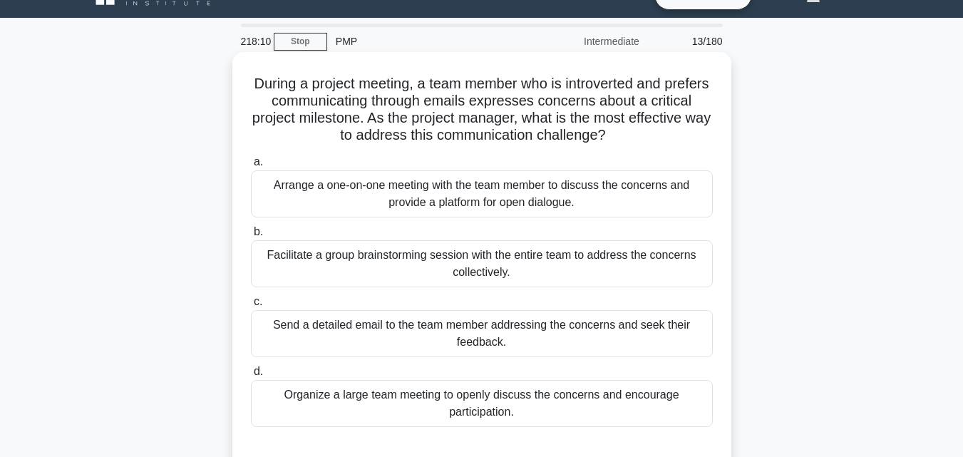
drag, startPoint x: 252, startPoint y: 67, endPoint x: 588, endPoint y: 420, distance: 487.6
click at [588, 420] on div "During a project meeting, a team member who is introverted and prefers communic…" at bounding box center [482, 261] width 488 height 406
click at [413, 207] on div "Arrange a one-on-one meeting with the team member to discuss the concerns and p…" at bounding box center [482, 193] width 462 height 47
click at [251, 167] on input "a. Arrange a one-on-one meeting with the team member to discuss the concerns an…" at bounding box center [251, 162] width 0 height 9
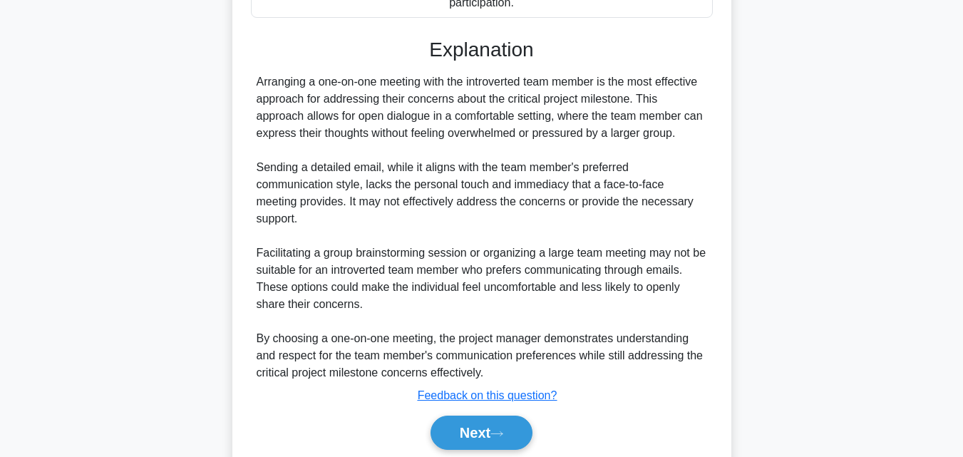
scroll to position [491, 0]
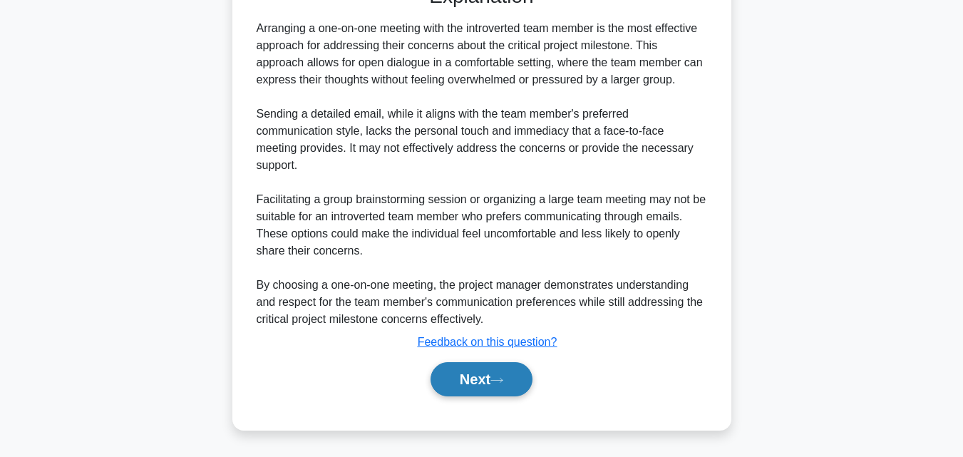
click at [475, 369] on button "Next" at bounding box center [482, 379] width 102 height 34
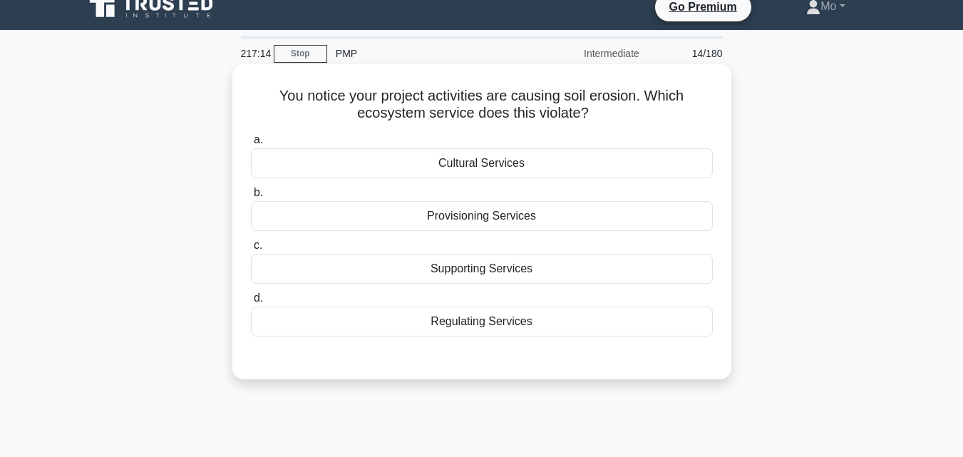
scroll to position [0, 0]
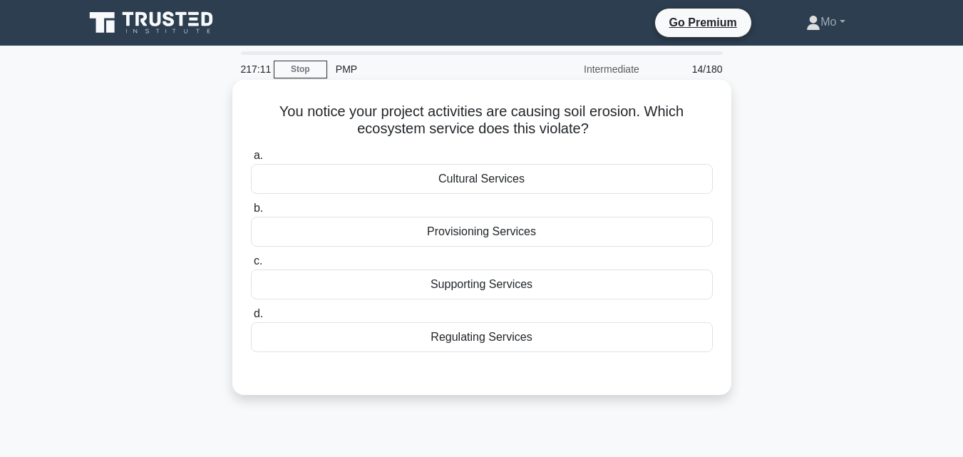
drag, startPoint x: 275, startPoint y: 104, endPoint x: 592, endPoint y: 345, distance: 397.8
click at [592, 345] on div "You notice your project activities are causing soil erosion. Which ecosystem se…" at bounding box center [482, 238] width 488 height 304
click at [504, 284] on div "Supporting Services" at bounding box center [482, 284] width 462 height 30
click at [251, 266] on input "c. Supporting Services" at bounding box center [251, 261] width 0 height 9
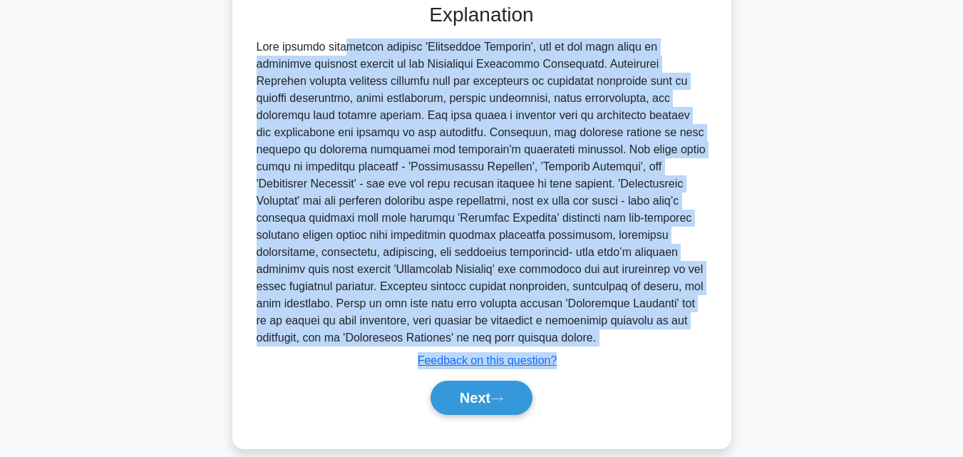
scroll to position [390, 0]
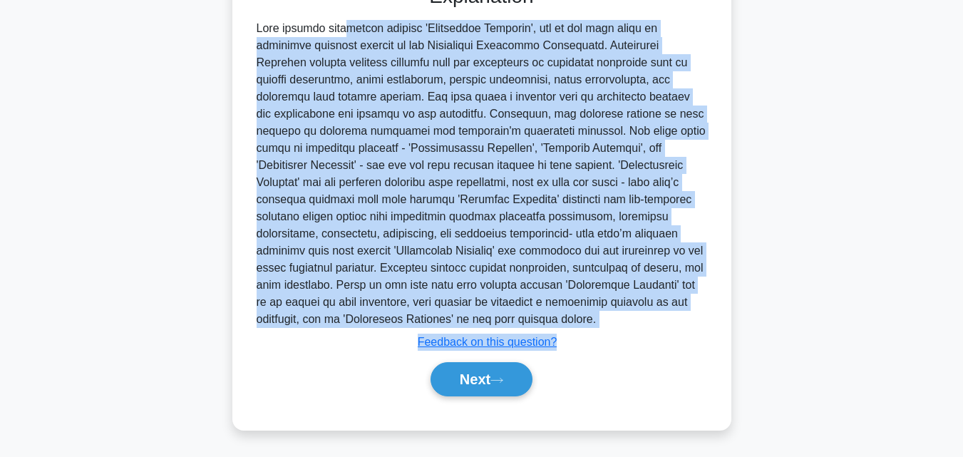
drag, startPoint x: 245, startPoint y: 194, endPoint x: 292, endPoint y: 324, distance: 138.7
click at [292, 324] on div "You notice your project activities are causing soil erosion. Which ecosystem se…" at bounding box center [482, 60] width 488 height 728
click at [484, 374] on button "Next" at bounding box center [482, 379] width 102 height 34
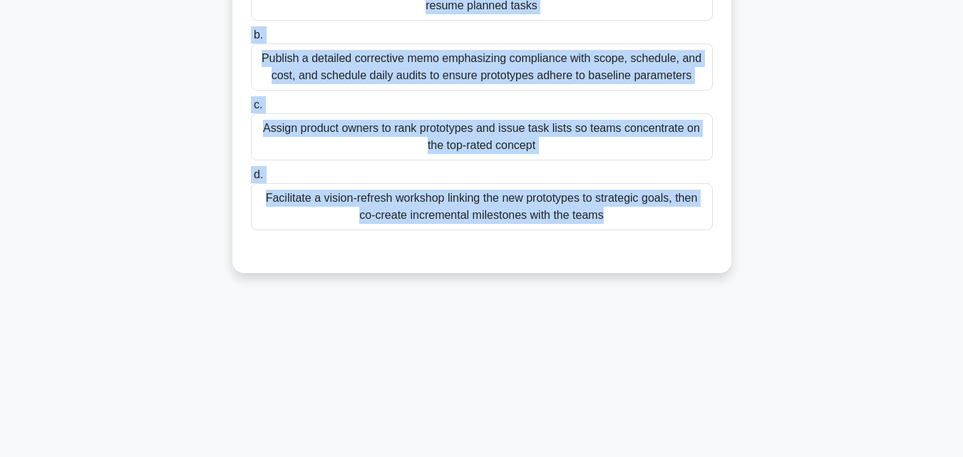
scroll to position [313, 0]
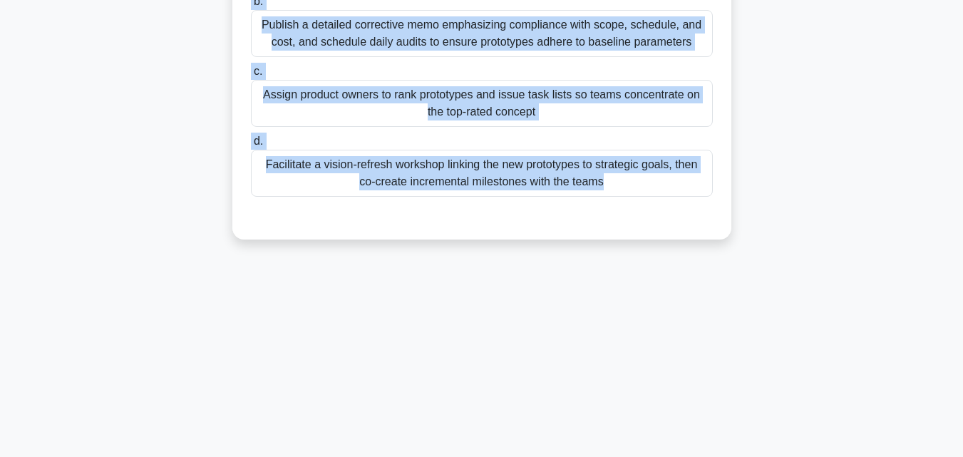
drag, startPoint x: 240, startPoint y: 83, endPoint x: 753, endPoint y: 379, distance: 592.4
click at [753, 379] on div "215:28 Stop PMP Intermediate 15/180 Midway through an enterprise analytics proj…" at bounding box center [482, 94] width 813 height 713
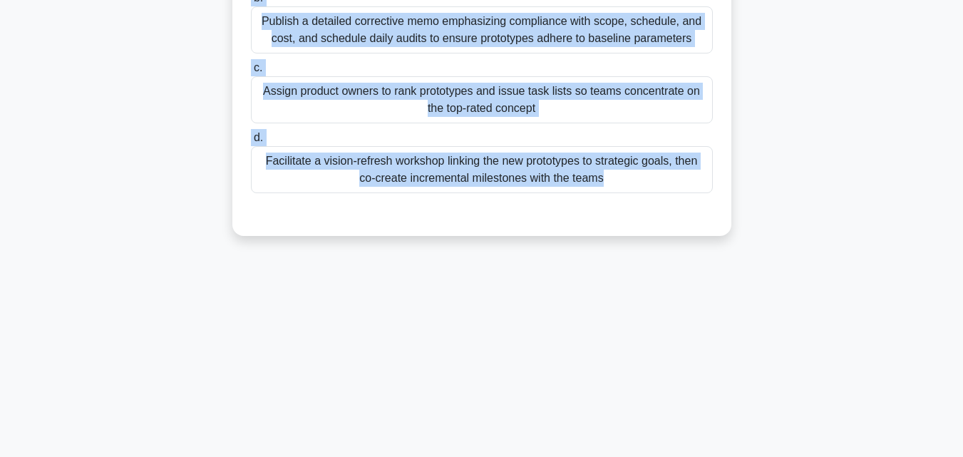
click at [403, 165] on div "Facilitate a vision-refresh workshop linking the new prototypes to strategic go…" at bounding box center [482, 169] width 462 height 47
click at [251, 143] on input "d. Facilitate a vision-refresh workshop linking the new prototypes to strategic…" at bounding box center [251, 137] width 0 height 9
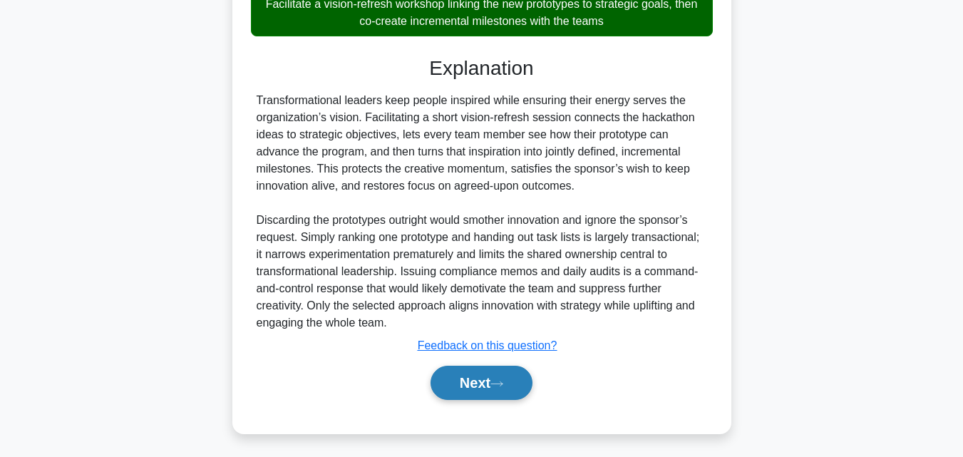
scroll to position [474, 0]
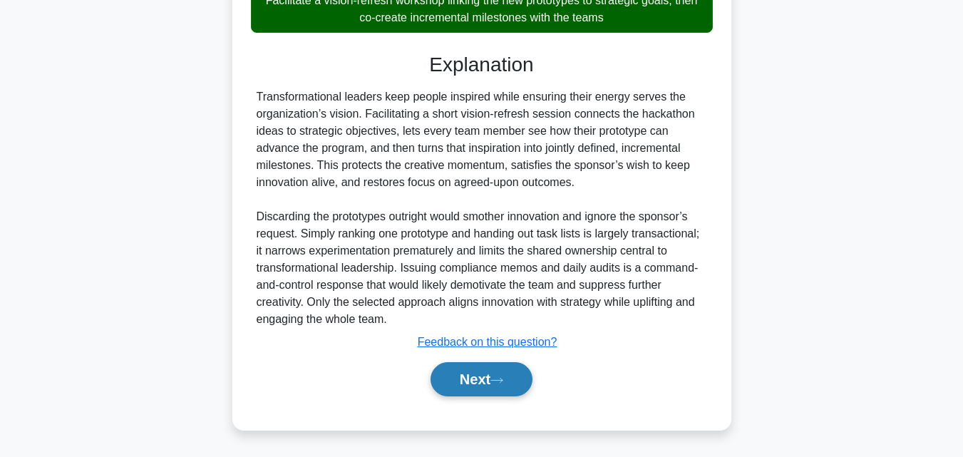
click at [493, 383] on button "Next" at bounding box center [482, 379] width 102 height 34
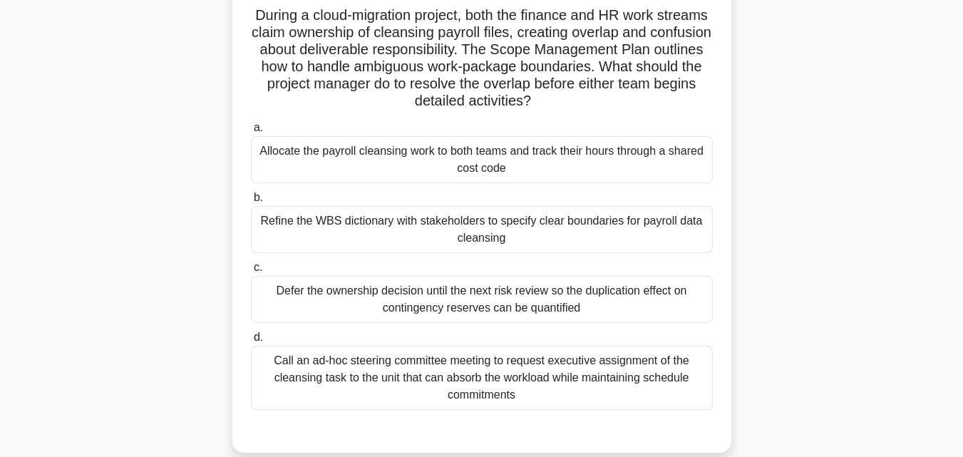
scroll to position [0, 0]
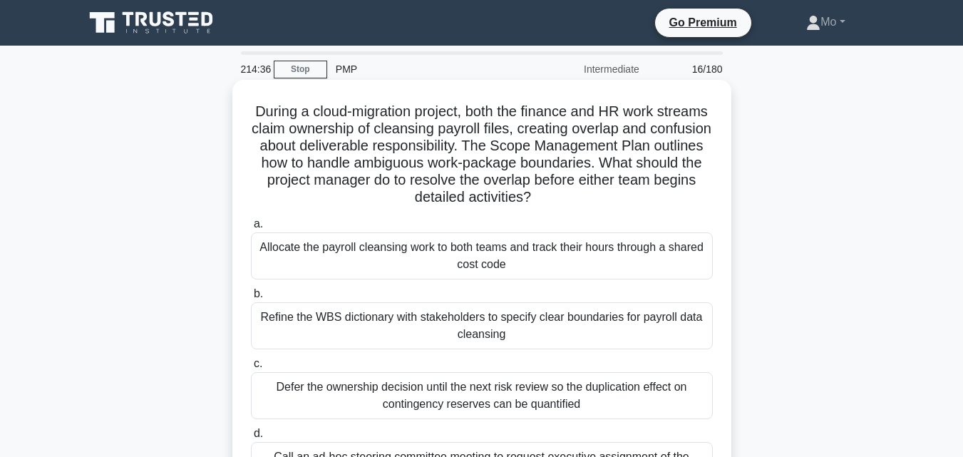
drag, startPoint x: 264, startPoint y: 120, endPoint x: 603, endPoint y: 386, distance: 431.1
click at [603, 386] on div "During a cloud-migration project, both the finance and HR work streams claim ow…" at bounding box center [482, 315] width 488 height 458
click at [266, 98] on div "During a cloud-migration project, both the finance and HR work streams claim ow…" at bounding box center [482, 315] width 488 height 458
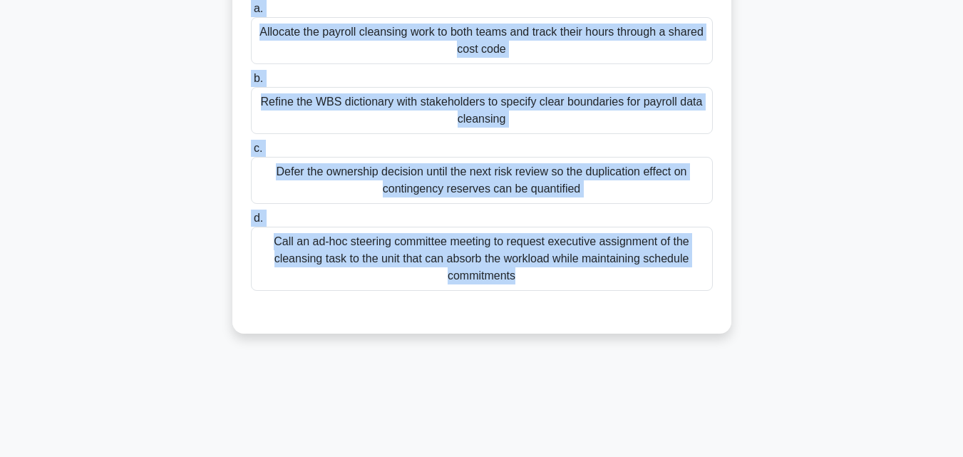
drag, startPoint x: 264, startPoint y: 106, endPoint x: 649, endPoint y: 446, distance: 513.6
click at [649, 446] on div "214:32 Stop PMP Intermediate 16/180 During a cloud-migration project, both the …" at bounding box center [482, 188] width 813 height 713
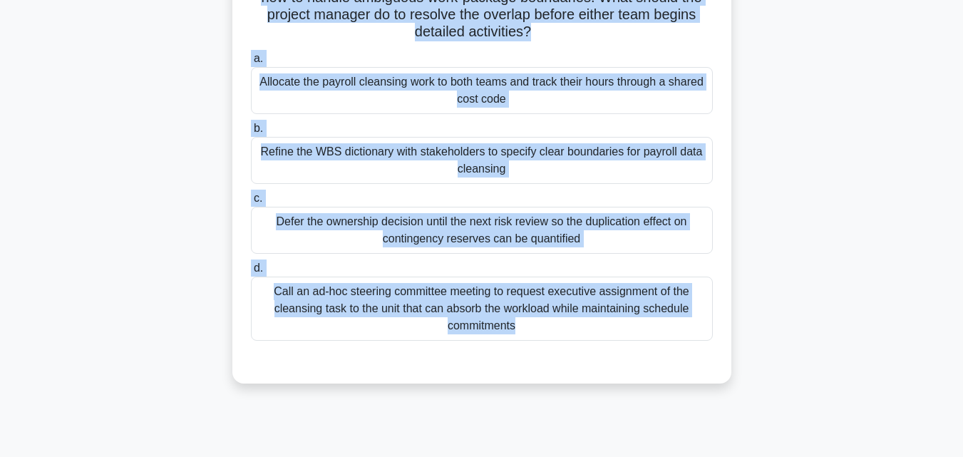
scroll to position [165, 0]
click at [398, 134] on label "b. Refine the WBS dictionary with stakeholders to specify clear boundaries for …" at bounding box center [482, 152] width 462 height 64
click at [251, 134] on input "b. Refine the WBS dictionary with stakeholders to specify clear boundaries for …" at bounding box center [251, 129] width 0 height 9
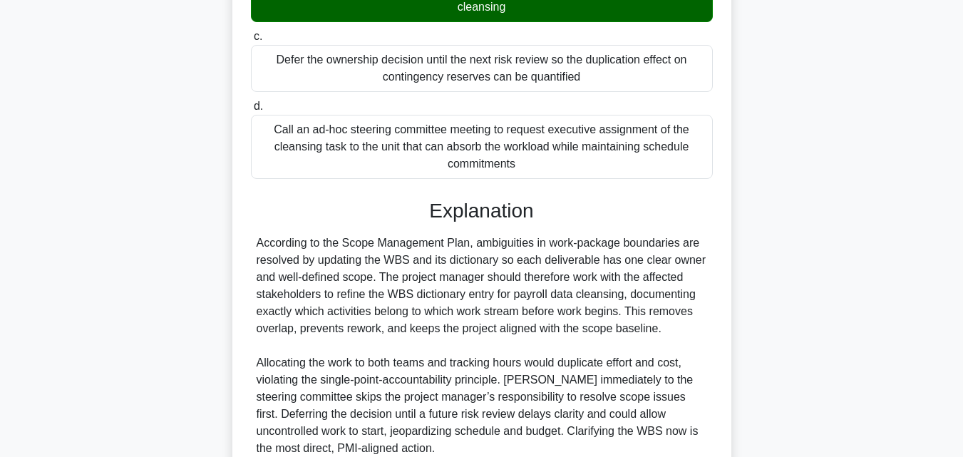
scroll to position [450, 0]
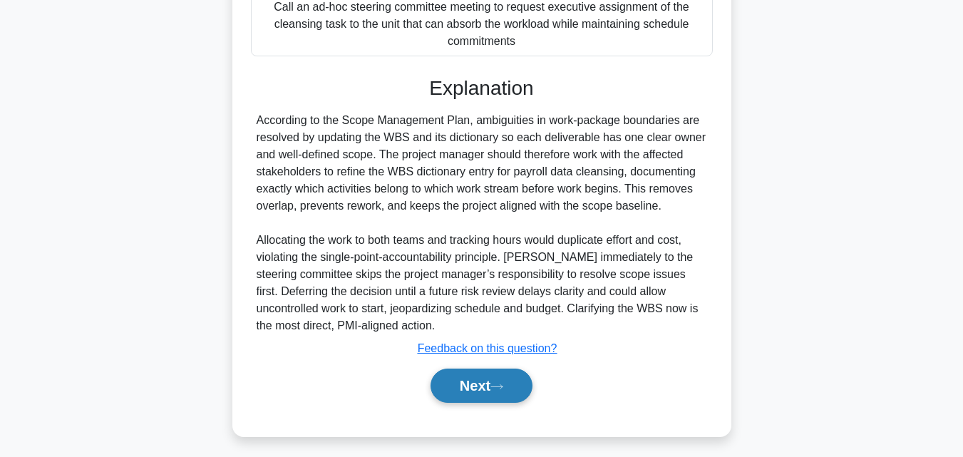
click at [506, 381] on button "Next" at bounding box center [482, 386] width 102 height 34
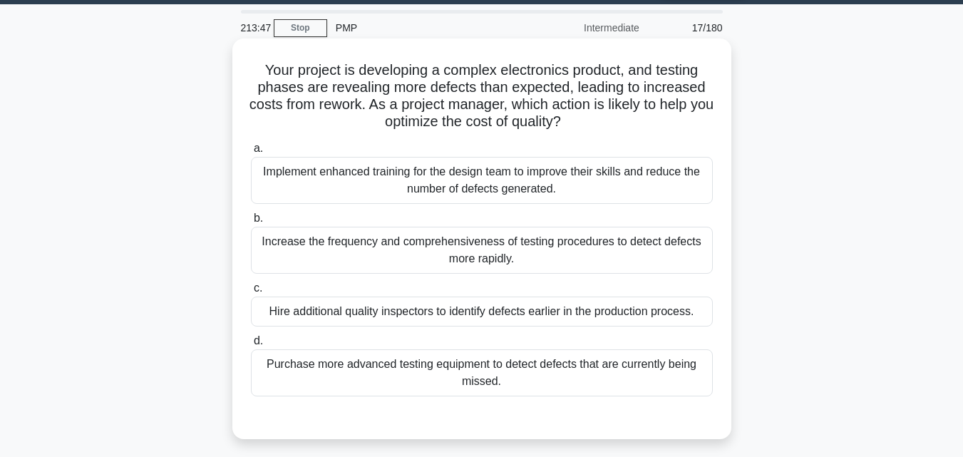
scroll to position [28, 0]
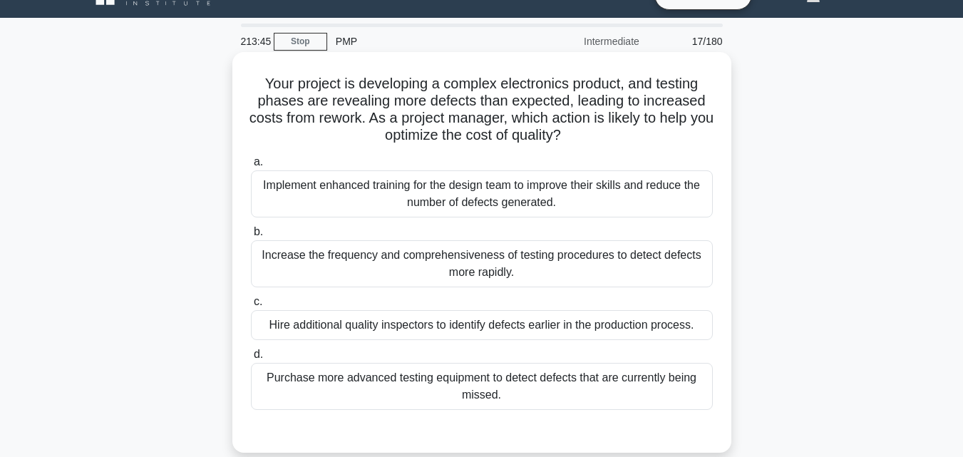
drag, startPoint x: 248, startPoint y: 83, endPoint x: 721, endPoint y: 406, distance: 573.0
click at [721, 406] on div "Your project is developing a complex electronics product, and testing phases ar…" at bounding box center [482, 252] width 488 height 389
click at [323, 330] on div "Hire additional quality inspectors to identify defects earlier in the productio…" at bounding box center [482, 325] width 462 height 30
click at [251, 307] on input "c. Hire additional quality inspectors to identify defects earlier in the produc…" at bounding box center [251, 301] width 0 height 9
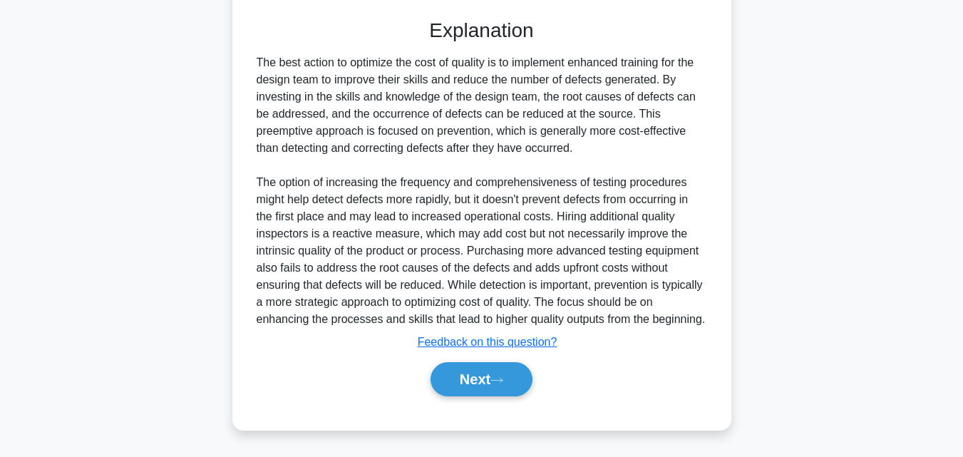
scroll to position [458, 0]
click at [518, 376] on button "Next" at bounding box center [482, 379] width 102 height 34
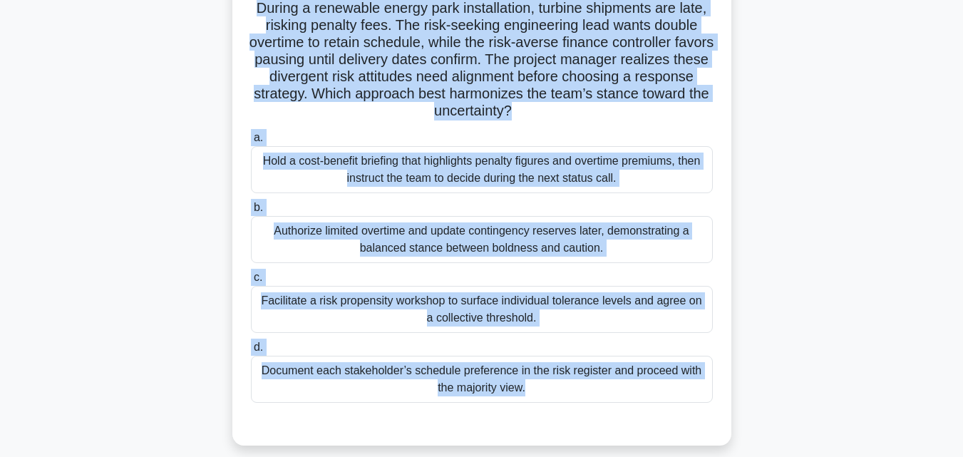
scroll to position [149, 0]
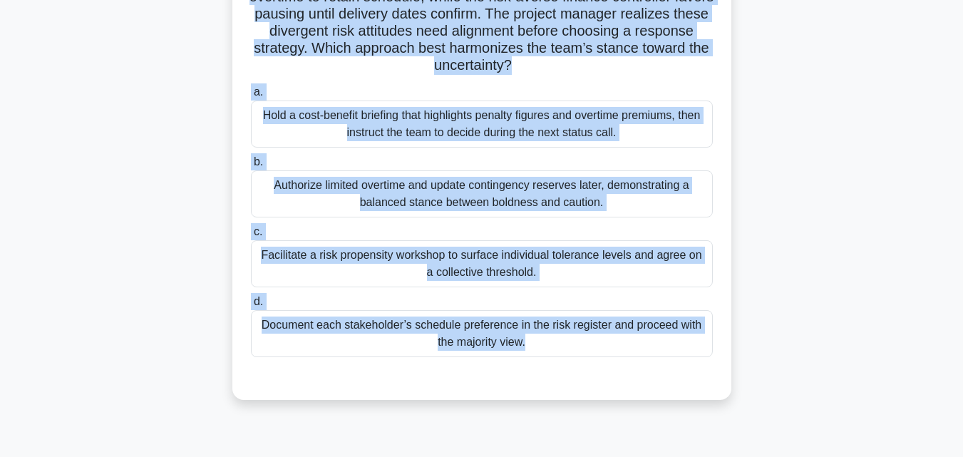
drag, startPoint x: 243, startPoint y: 76, endPoint x: 714, endPoint y: 400, distance: 572.0
click at [712, 400] on div "During a renewable energy park installation, turbine shipments are late, riskin…" at bounding box center [481, 165] width 499 height 469
click at [393, 128] on div "Hold a cost-benefit briefing that highlights penalty figures and overtime premi…" at bounding box center [482, 124] width 462 height 47
click at [251, 97] on input "a. Hold a cost-benefit briefing that highlights penalty figures and overtime pr…" at bounding box center [251, 92] width 0 height 9
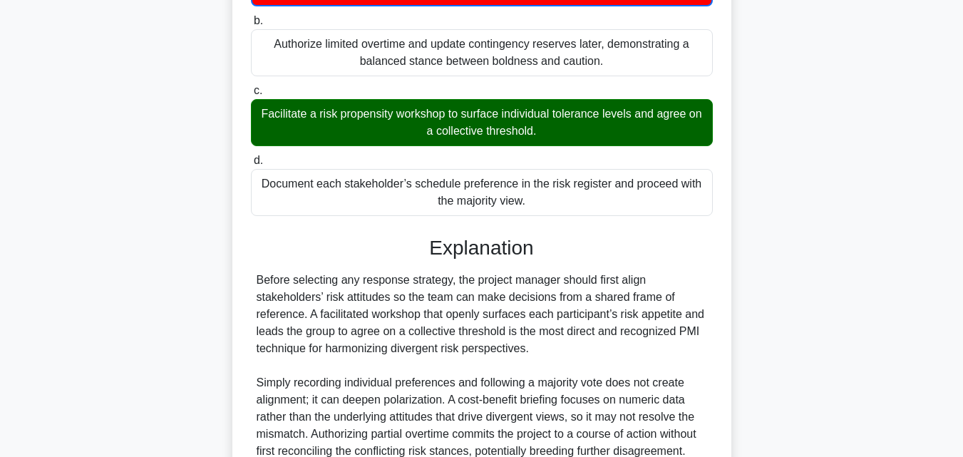
scroll to position [458, 0]
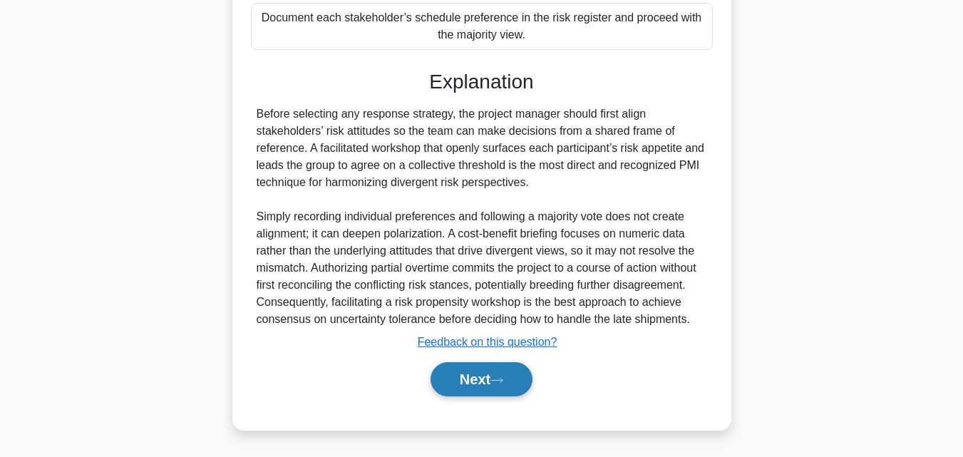
click at [480, 377] on button "Next" at bounding box center [482, 379] width 102 height 34
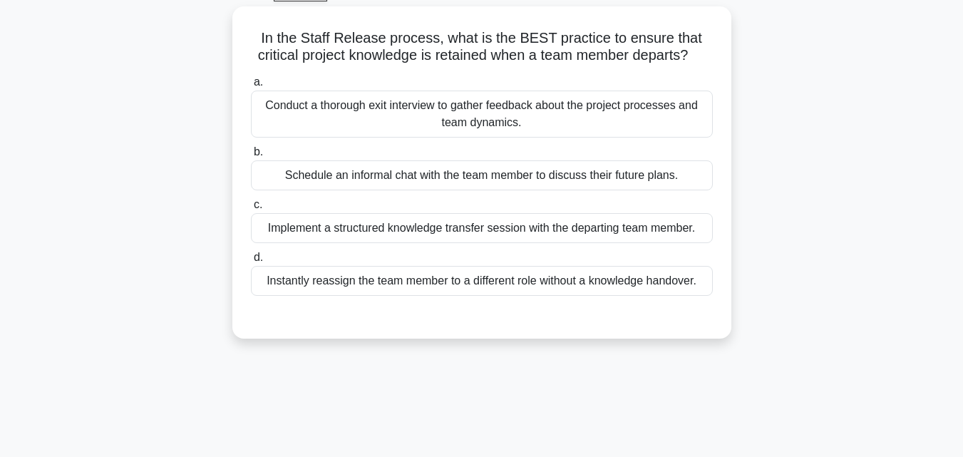
scroll to position [28, 0]
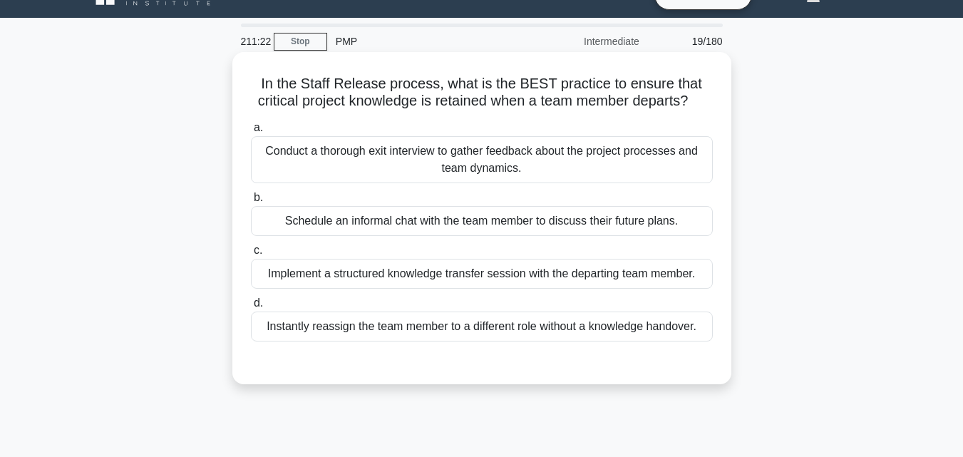
drag, startPoint x: 244, startPoint y: 85, endPoint x: 701, endPoint y: 344, distance: 525.7
click at [701, 344] on div "In the Staff Release process, what is the BEST practice to ensure that critical…" at bounding box center [482, 218] width 488 height 321
click at [359, 275] on div "Implement a structured knowledge transfer session with the departing team membe…" at bounding box center [482, 274] width 462 height 30
click at [251, 255] on input "c. Implement a structured knowledge transfer session with the departing team me…" at bounding box center [251, 250] width 0 height 9
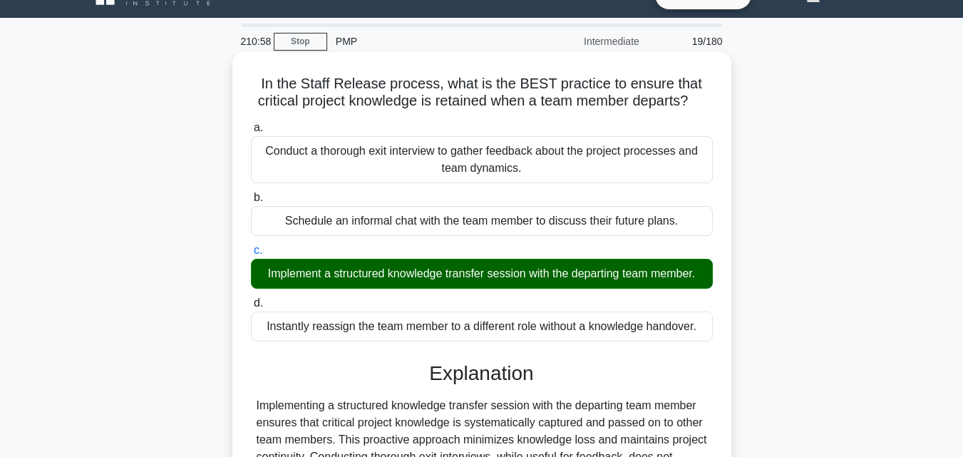
scroll to position [313, 0]
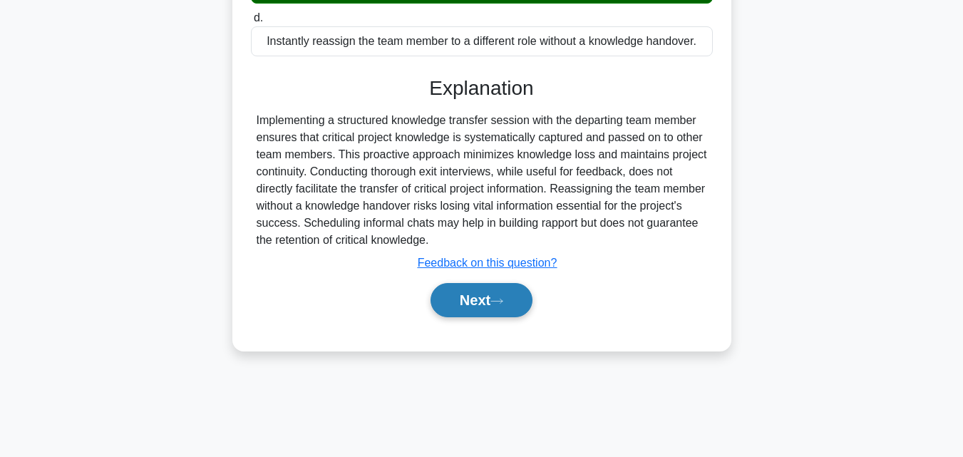
click at [493, 294] on button "Next" at bounding box center [482, 300] width 102 height 34
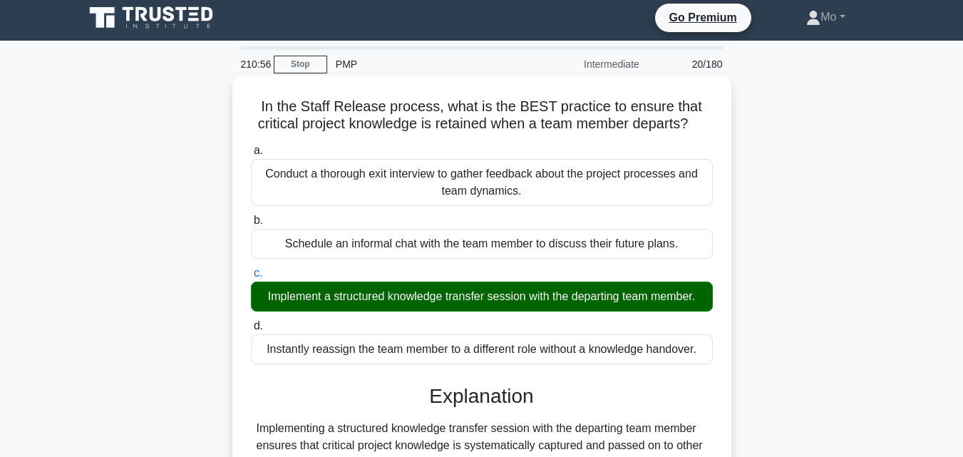
scroll to position [0, 0]
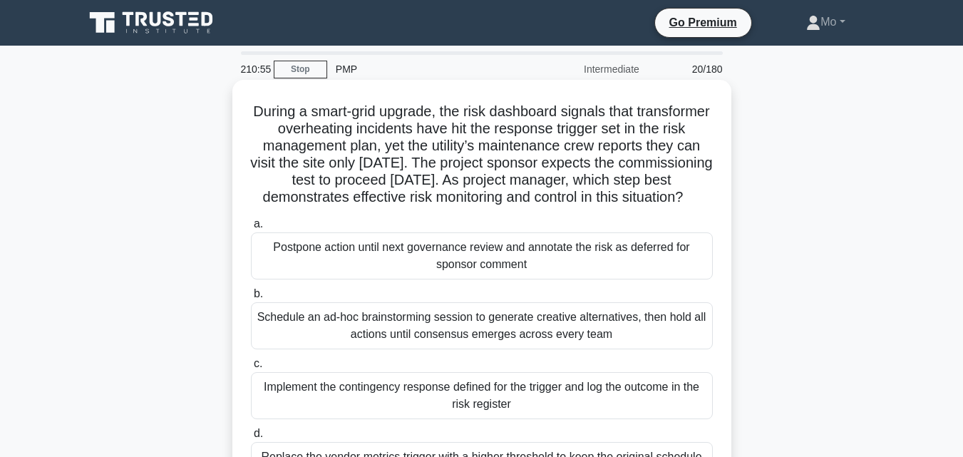
drag, startPoint x: 235, startPoint y: 121, endPoint x: 522, endPoint y: 326, distance: 352.1
click at [522, 326] on div "During a smart-grid upgrade, the risk dashboard signals that transformer overhe…" at bounding box center [481, 306] width 499 height 452
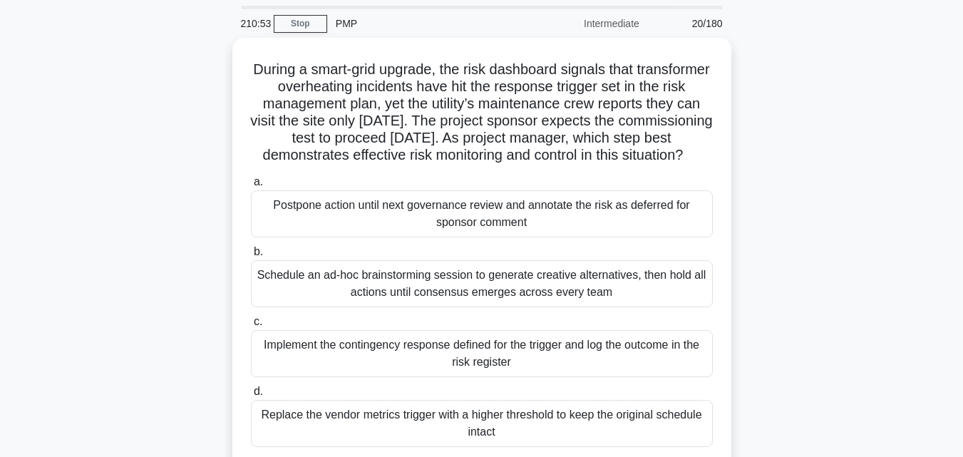
scroll to position [313, 0]
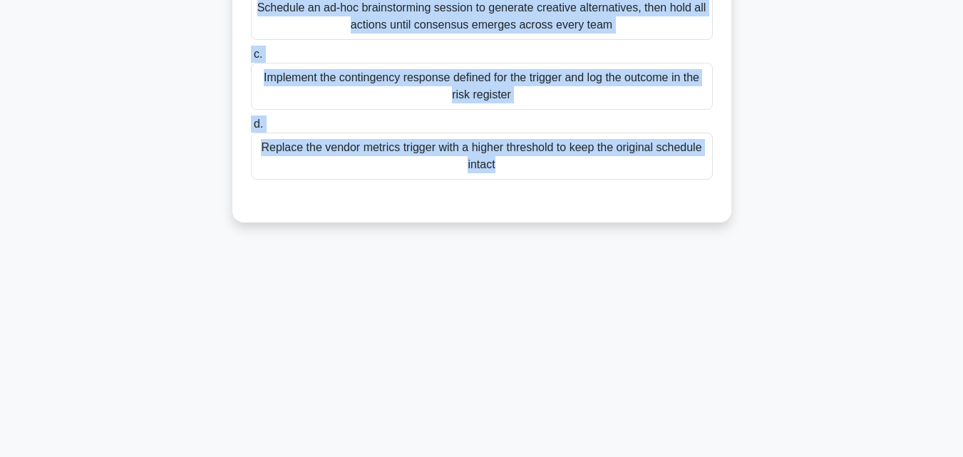
drag, startPoint x: 261, startPoint y: 110, endPoint x: 763, endPoint y: 344, distance: 553.6
click at [763, 344] on div "210:53 Stop PMP Intermediate 20/180 During a smart-grid upgrade, the risk dashb…" at bounding box center [482, 94] width 813 height 713
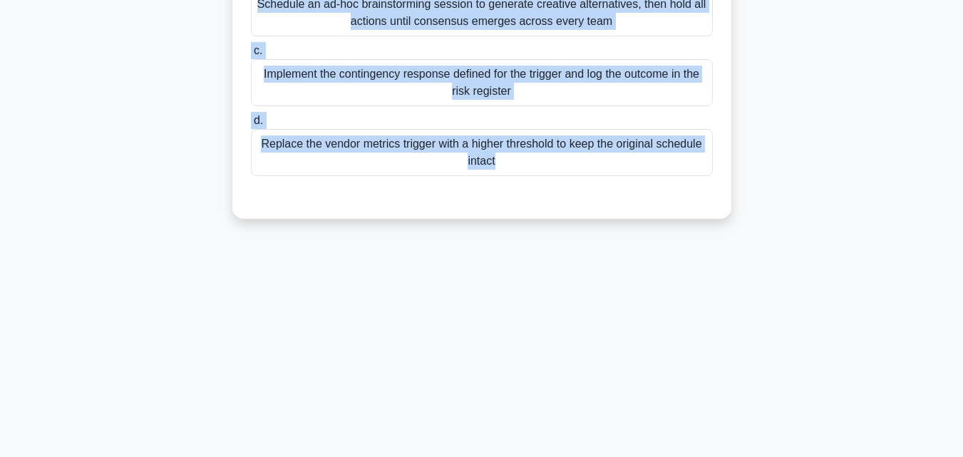
click at [384, 89] on div "Implement the contingency response defined for the trigger and log the outcome …" at bounding box center [482, 82] width 462 height 47
click at [251, 56] on input "c. Implement the contingency response defined for the trigger and log the outco…" at bounding box center [251, 50] width 0 height 9
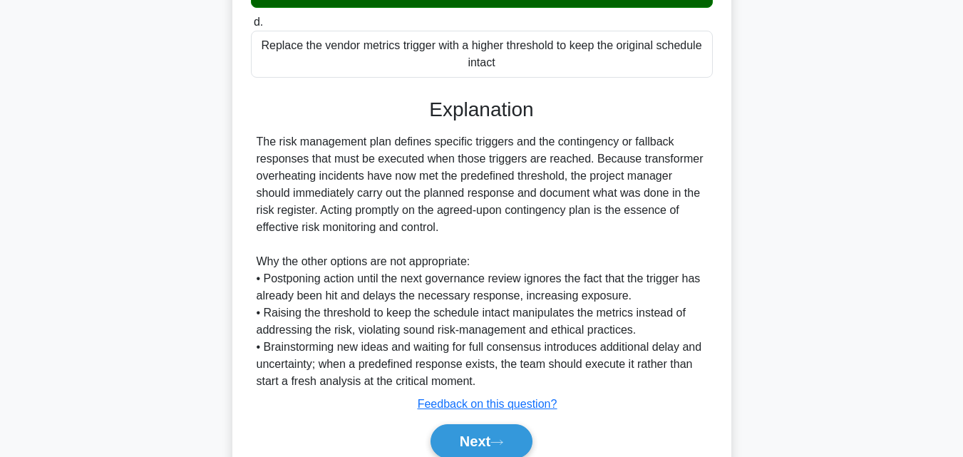
scroll to position [491, 0]
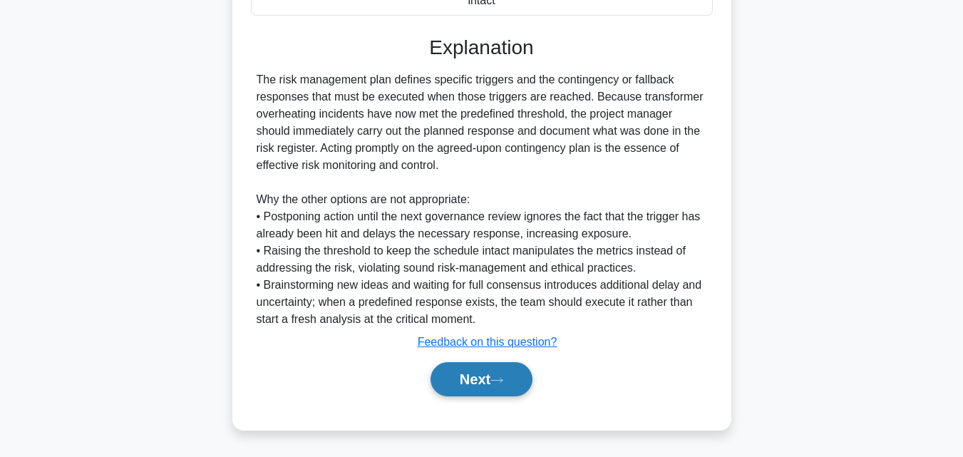
click at [448, 391] on button "Next" at bounding box center [482, 379] width 102 height 34
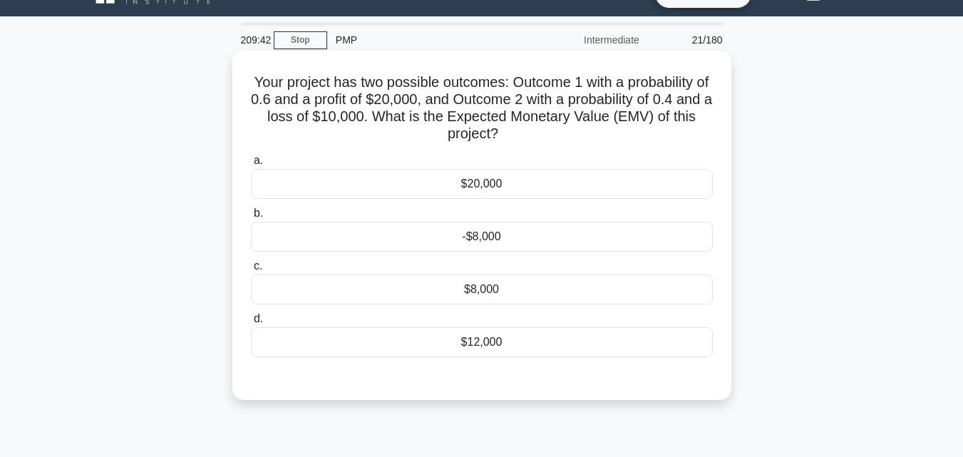
scroll to position [28, 0]
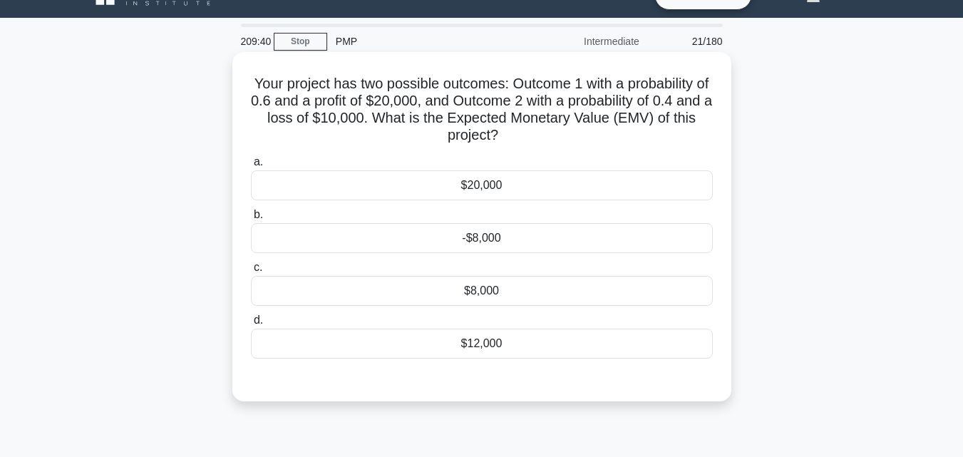
drag, startPoint x: 247, startPoint y: 79, endPoint x: 563, endPoint y: 347, distance: 414.2
click at [563, 347] on div "Your project has two possible outcomes: Outcome 1 with a probability of 0.6 and…" at bounding box center [482, 227] width 488 height 338
click at [473, 289] on div "$8,000" at bounding box center [482, 291] width 462 height 30
click at [251, 272] on input "c. $8,000" at bounding box center [251, 267] width 0 height 9
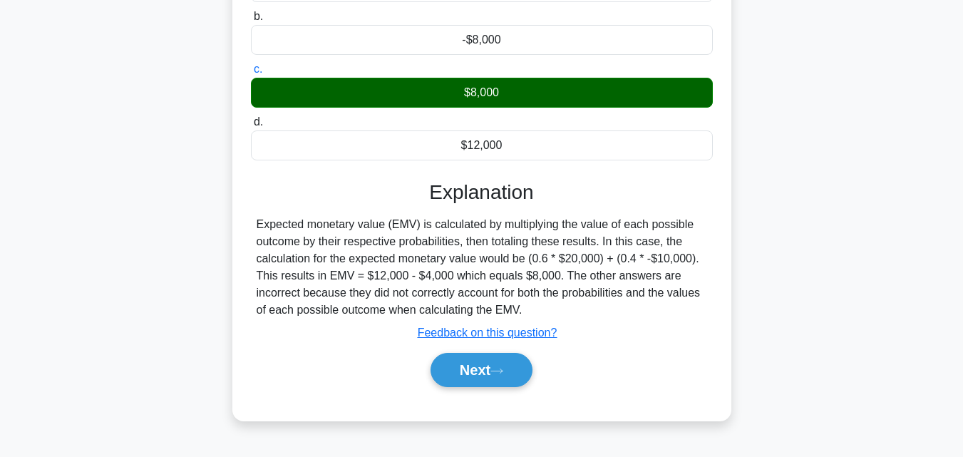
scroll to position [313, 0]
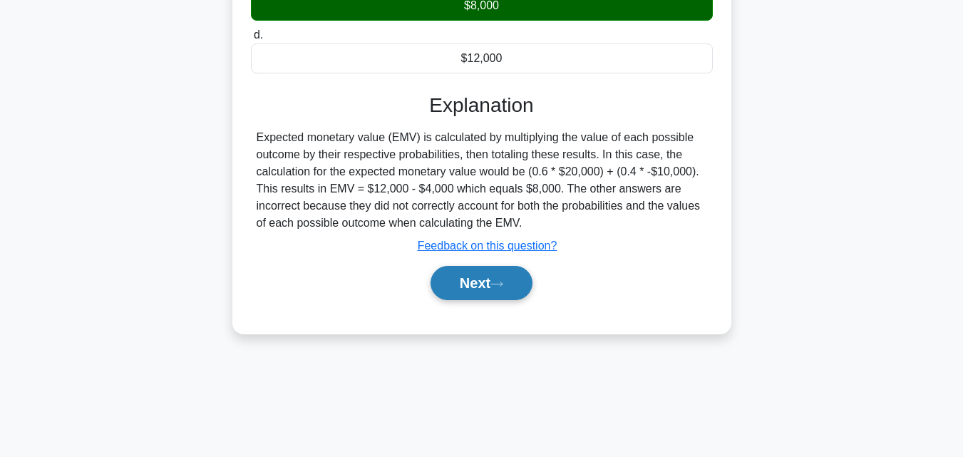
click at [488, 284] on button "Next" at bounding box center [482, 283] width 102 height 34
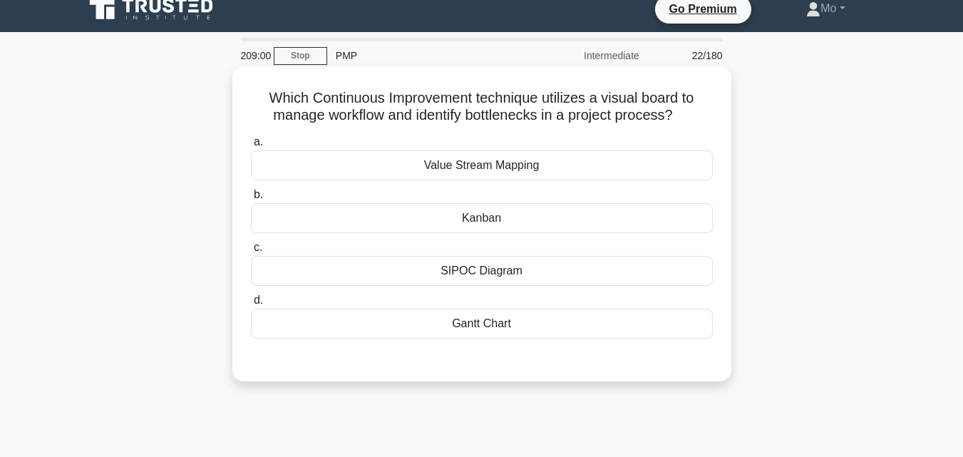
scroll to position [0, 0]
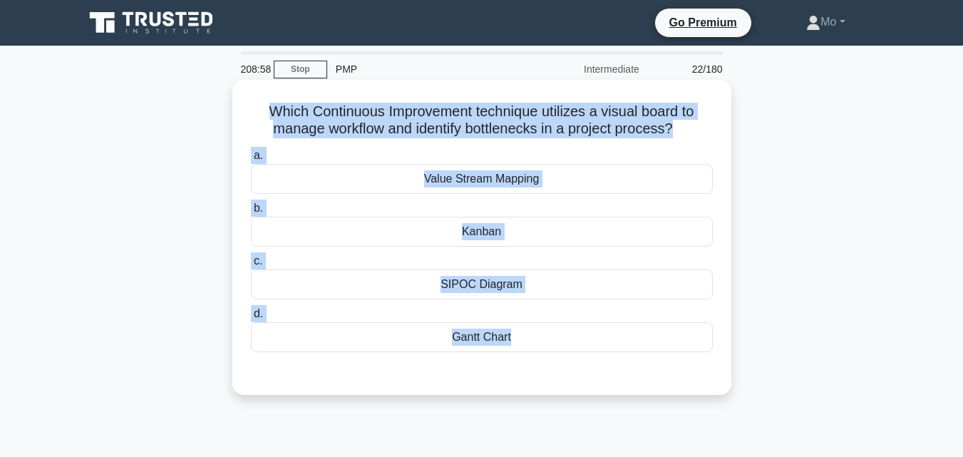
drag, startPoint x: 243, startPoint y: 103, endPoint x: 615, endPoint y: 374, distance: 460.7
click at [615, 374] on div "Which Continuous Improvement technique utilizes a visual board to manage workfl…" at bounding box center [482, 238] width 488 height 304
click at [454, 232] on div "Kanban" at bounding box center [482, 232] width 462 height 30
click at [251, 213] on input "b. [GEOGRAPHIC_DATA]" at bounding box center [251, 208] width 0 height 9
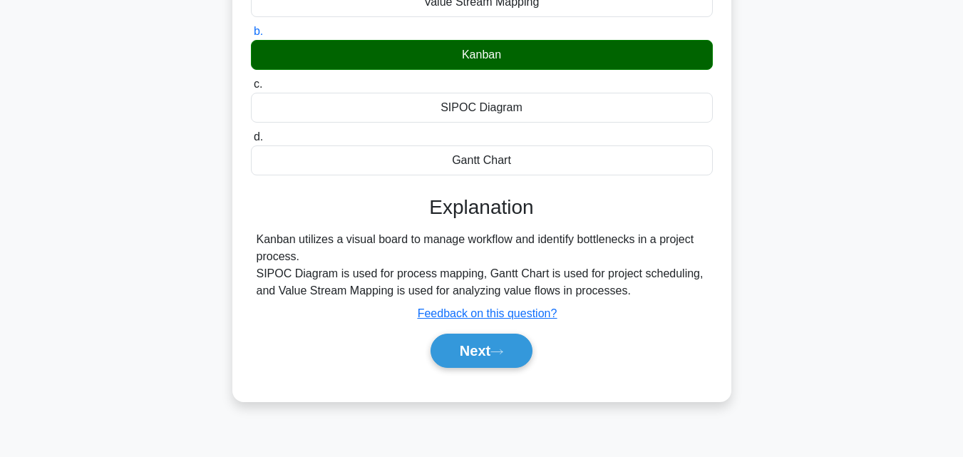
scroll to position [285, 0]
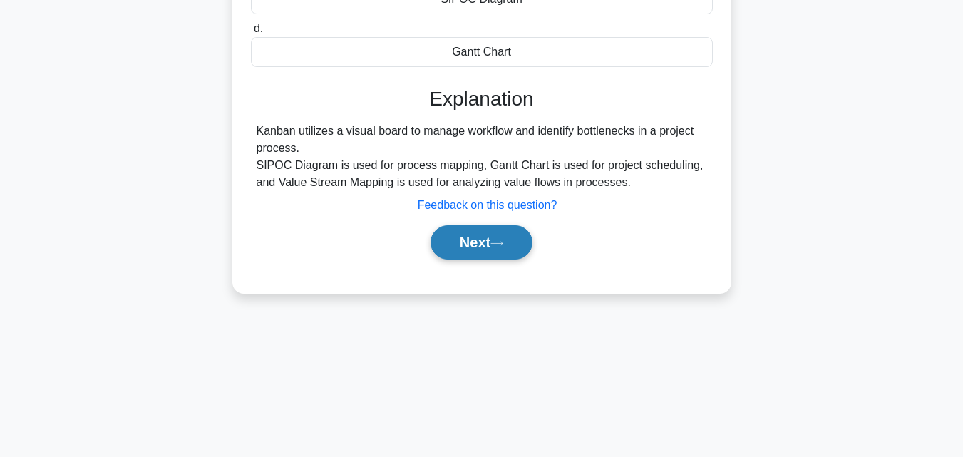
click at [483, 243] on button "Next" at bounding box center [482, 242] width 102 height 34
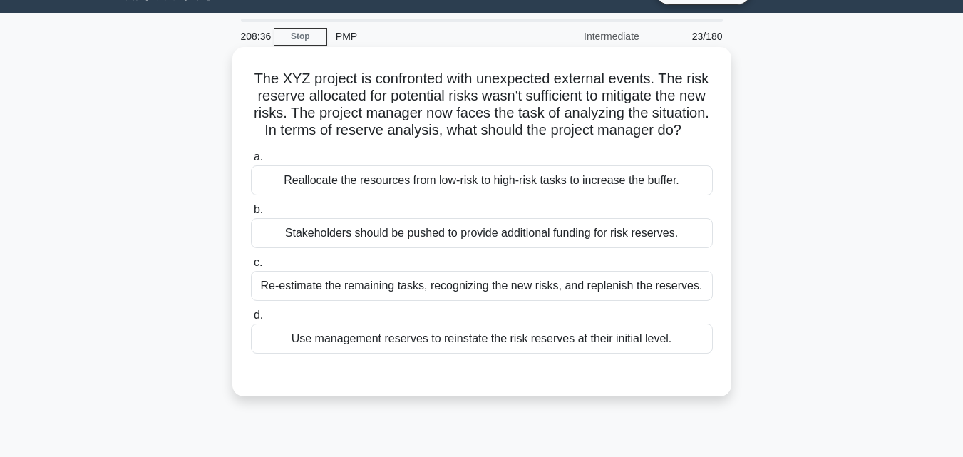
scroll to position [0, 0]
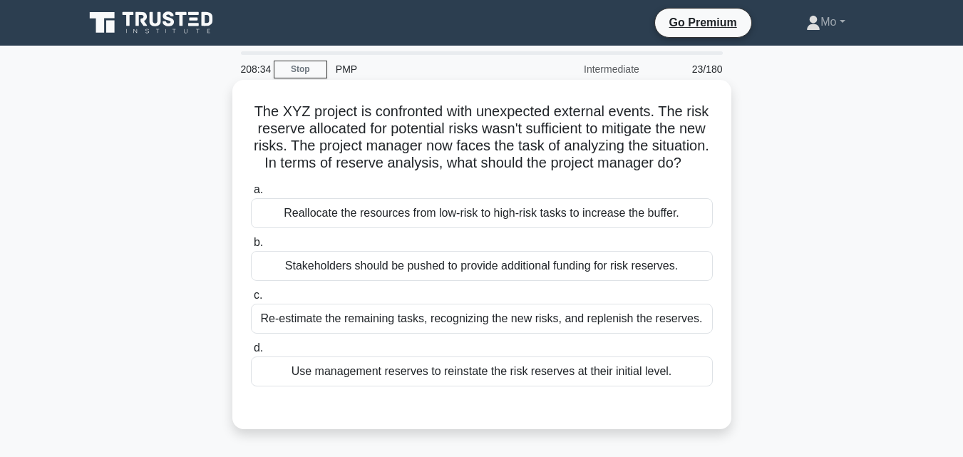
drag, startPoint x: 266, startPoint y: 105, endPoint x: 697, endPoint y: 397, distance: 521.0
click at [697, 397] on div "The XYZ project is confronted with unexpected external events. The risk reserve…" at bounding box center [482, 255] width 488 height 338
click at [409, 328] on div "Re-estimate the remaining tasks, recognizing the new risks, and replenish the r…" at bounding box center [482, 319] width 462 height 30
click at [251, 300] on input "c. Re-estimate the remaining tasks, recognizing the new risks, and replenish th…" at bounding box center [251, 295] width 0 height 9
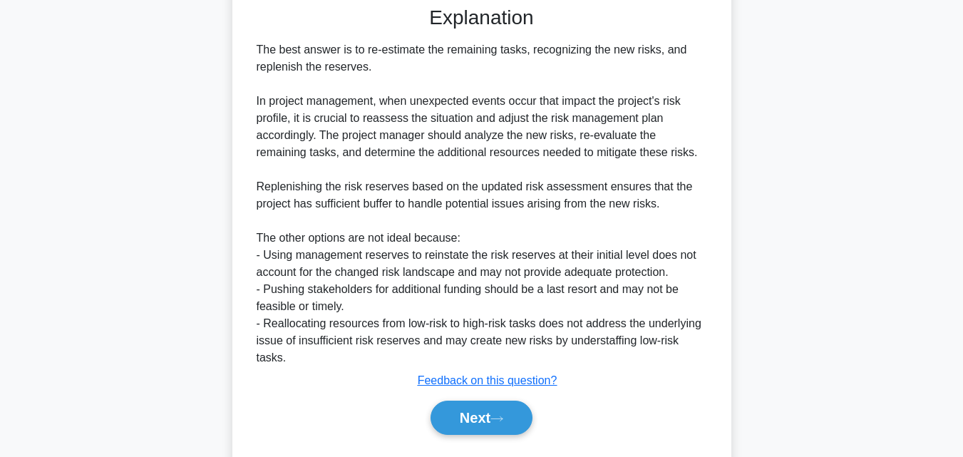
scroll to position [440, 0]
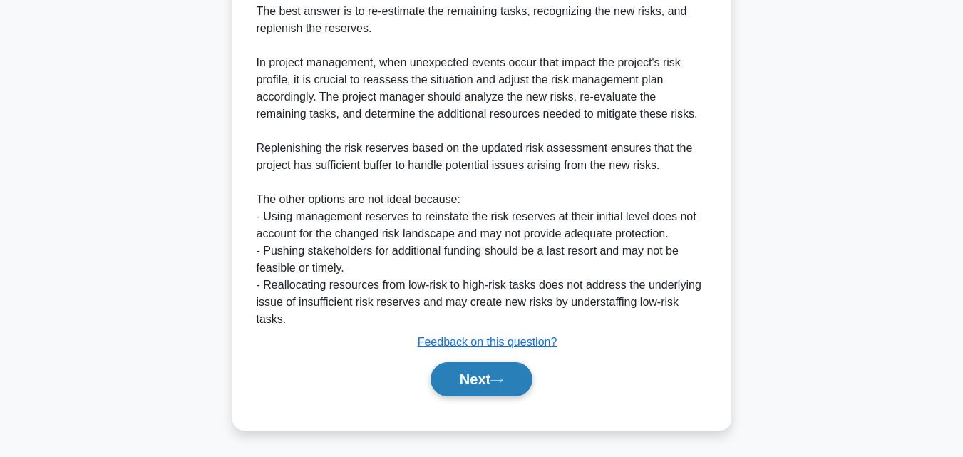
click at [480, 384] on button "Next" at bounding box center [482, 379] width 102 height 34
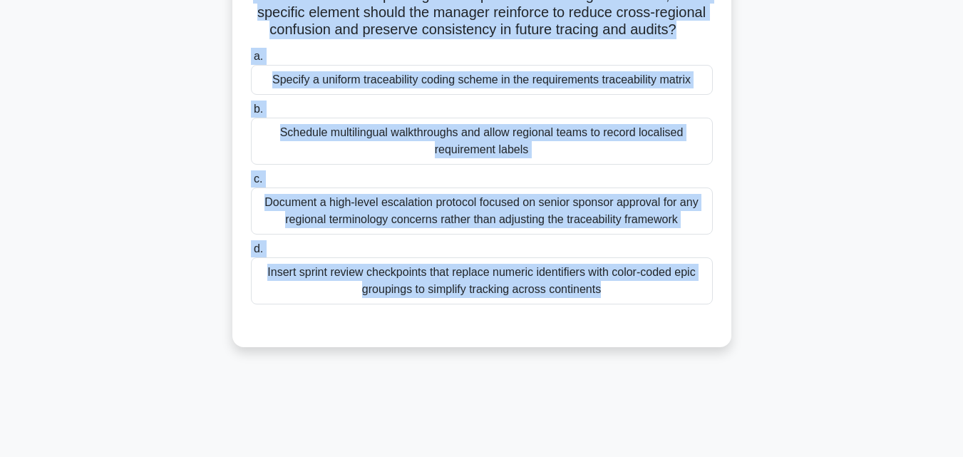
scroll to position [313, 0]
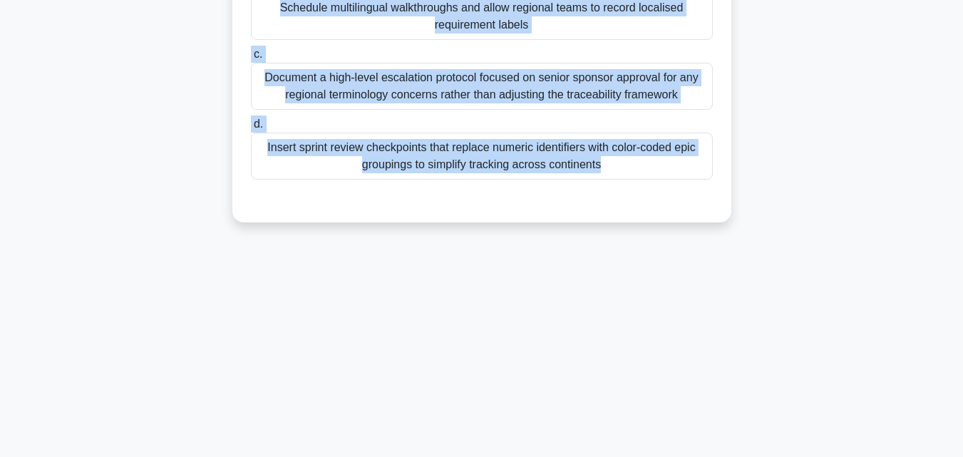
drag, startPoint x: 247, startPoint y: 83, endPoint x: 711, endPoint y: 324, distance: 522.9
click at [708, 325] on div "205:48 Stop PMP Intermediate 24/180 During a global e-commerce rollout, require…" at bounding box center [482, 94] width 813 height 713
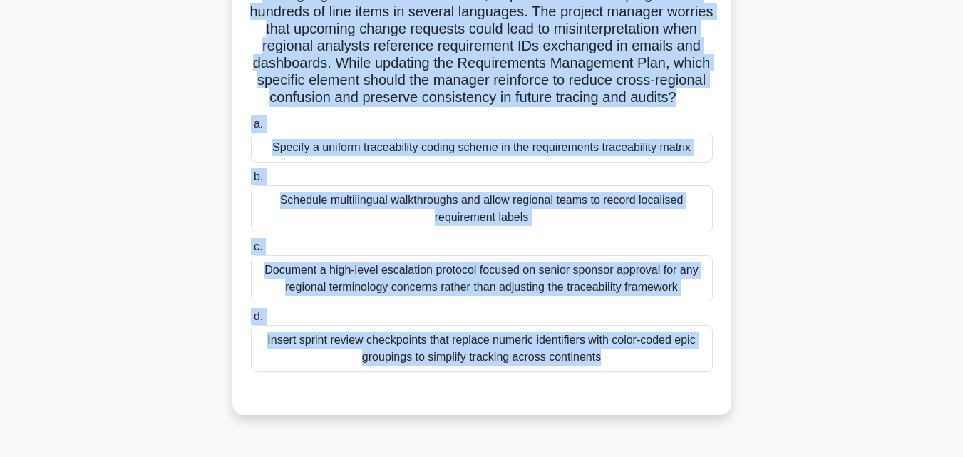
scroll to position [99, 0]
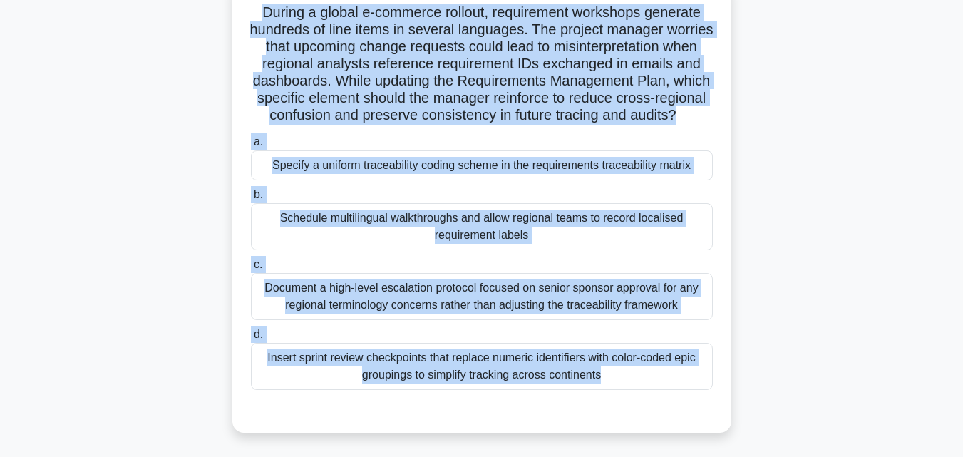
click at [450, 180] on div "Specify a uniform traceability coding scheme in the requirements traceability m…" at bounding box center [482, 165] width 462 height 30
click at [251, 147] on input "a. Specify a uniform traceability coding scheme in the requirements traceabilit…" at bounding box center [251, 142] width 0 height 9
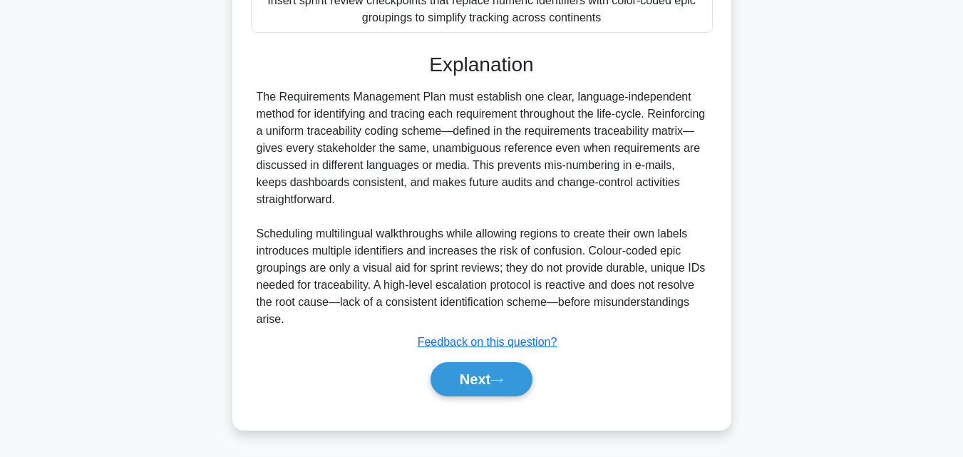
scroll to position [474, 0]
click at [507, 373] on button "Next" at bounding box center [482, 379] width 102 height 34
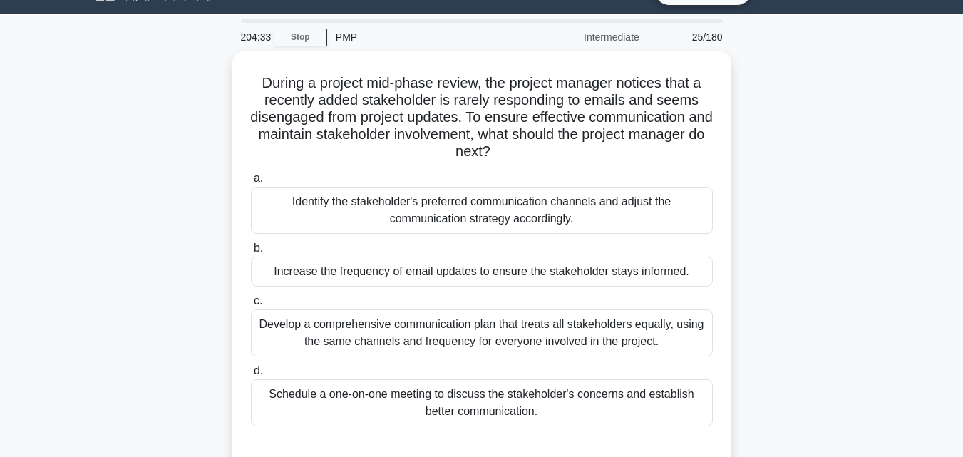
scroll to position [0, 0]
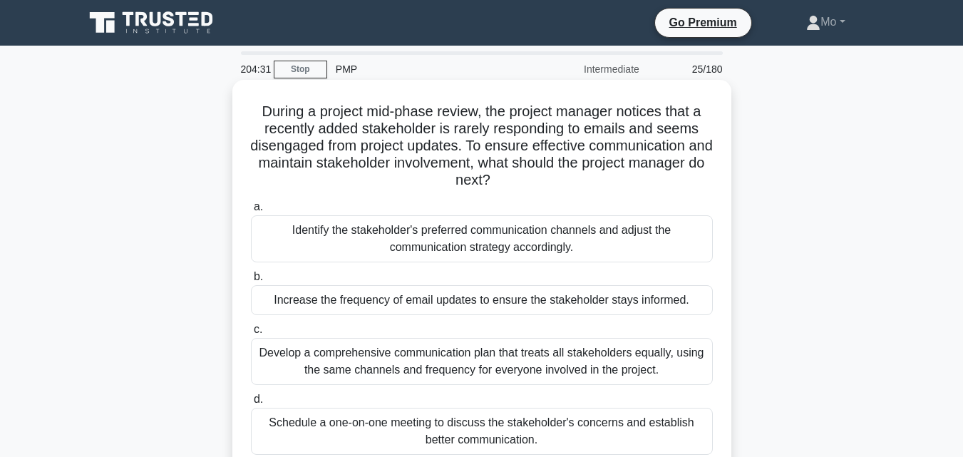
drag, startPoint x: 248, startPoint y: 108, endPoint x: 681, endPoint y: 439, distance: 545.1
click at [681, 439] on div "During a project mid-phase review, the project manager notices that a recently …" at bounding box center [482, 289] width 488 height 406
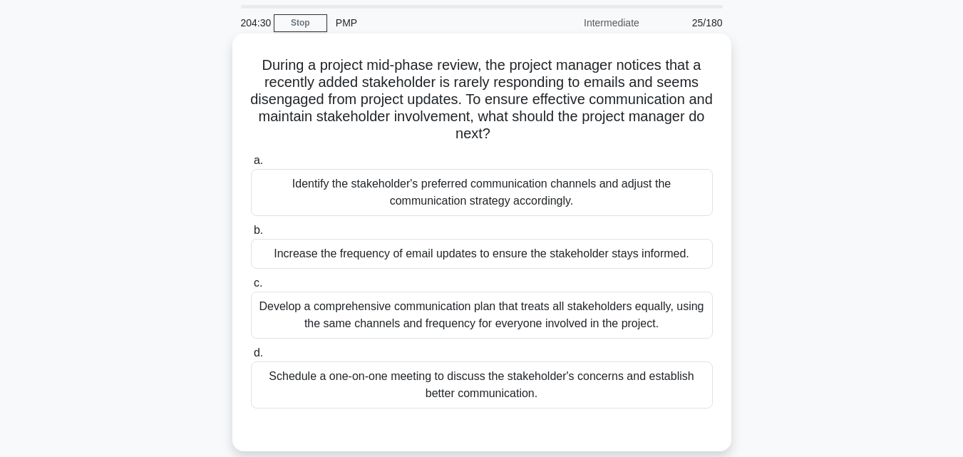
scroll to position [71, 0]
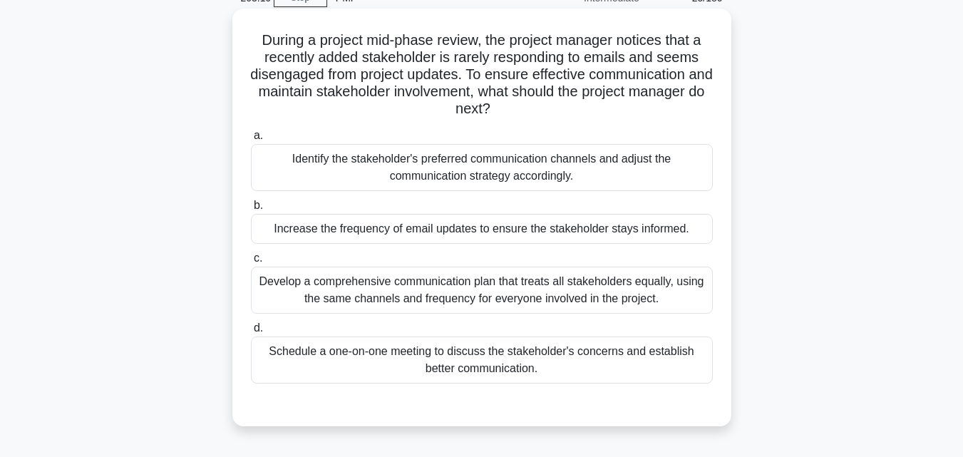
click at [379, 350] on div "Schedule a one-on-one meeting to discuss the stakeholder's concerns and establi…" at bounding box center [482, 359] width 462 height 47
click at [251, 333] on input "d. Schedule a one-on-one meeting to discuss the stakeholder's concerns and esta…" at bounding box center [251, 328] width 0 height 9
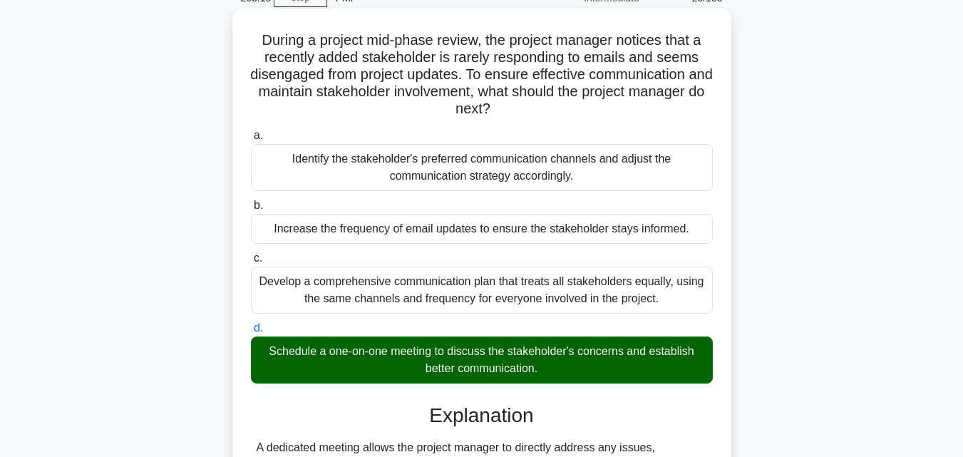
scroll to position [313, 0]
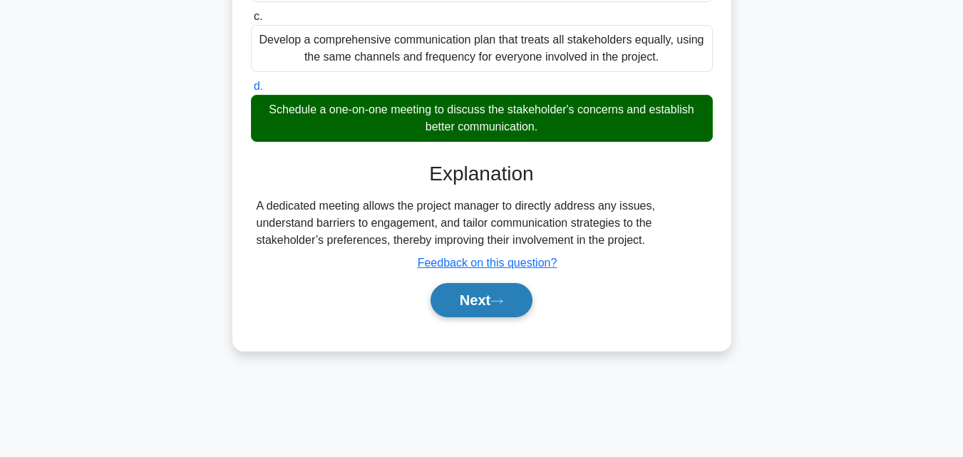
click at [456, 304] on button "Next" at bounding box center [482, 300] width 102 height 34
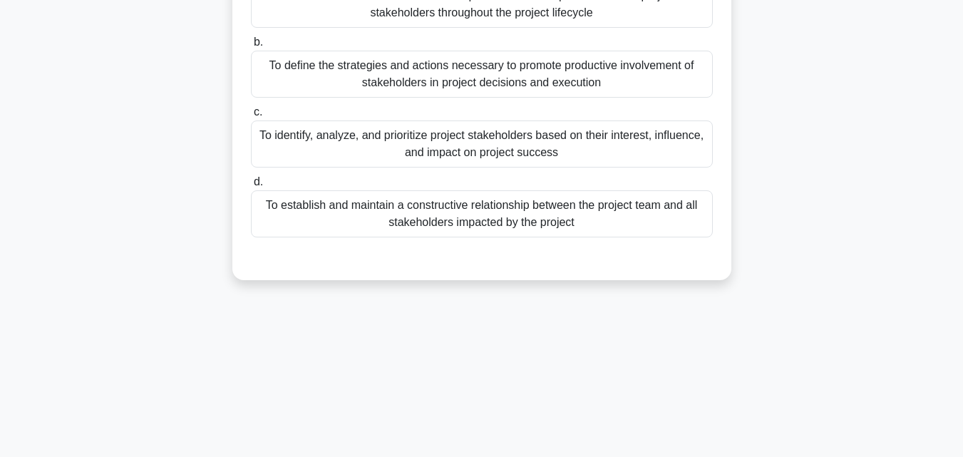
scroll to position [0, 0]
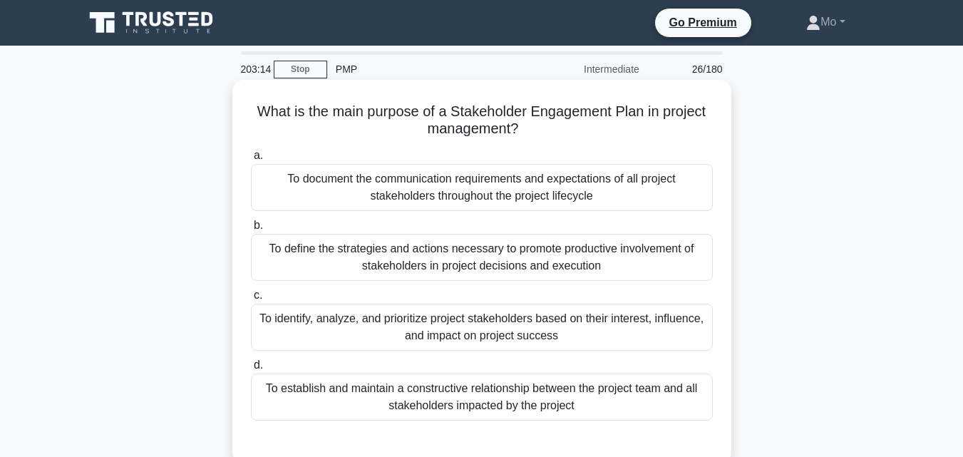
drag, startPoint x: 237, startPoint y: 100, endPoint x: 666, endPoint y: 411, distance: 530.3
click at [666, 411] on div "What is the main purpose of a Stakeholder Engagement Plan in project management…" at bounding box center [481, 272] width 499 height 384
click at [433, 243] on div "To define the strategies and actions necessary to promote productive involvemen…" at bounding box center [482, 257] width 462 height 47
click at [251, 230] on input "b. To define the strategies and actions necessary to promote productive involve…" at bounding box center [251, 225] width 0 height 9
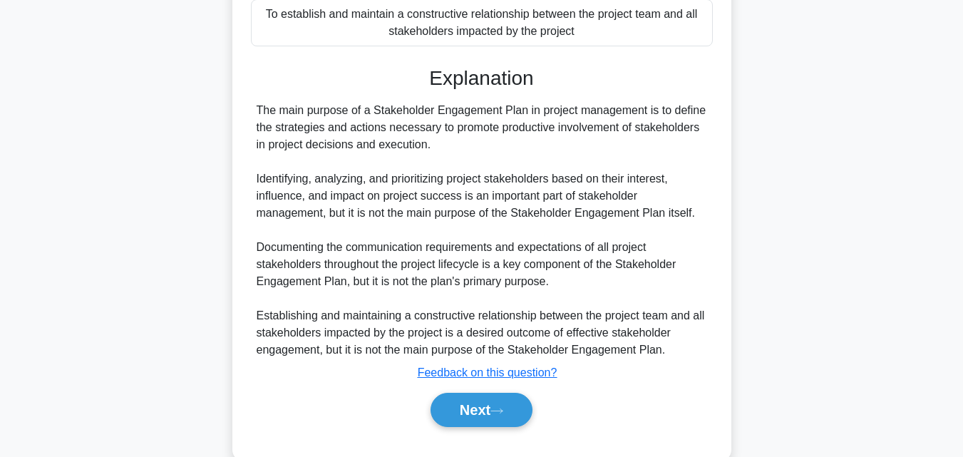
scroll to position [406, 0]
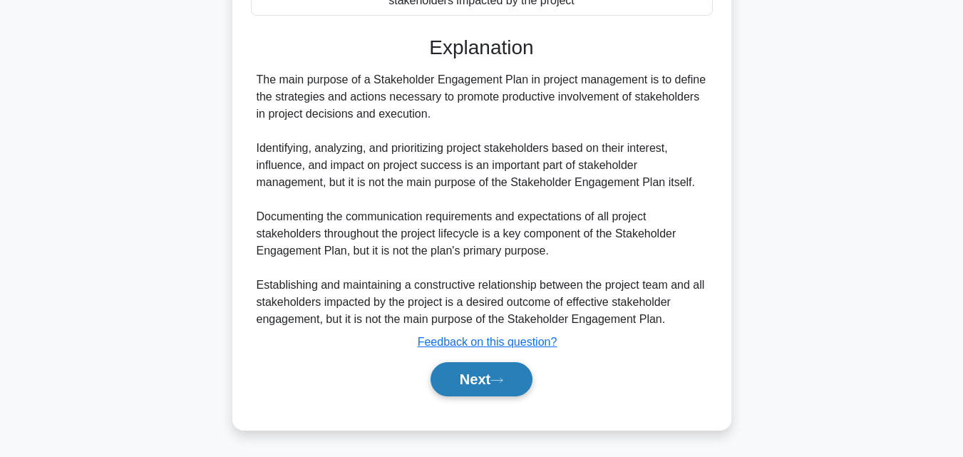
click at [480, 379] on button "Next" at bounding box center [482, 379] width 102 height 34
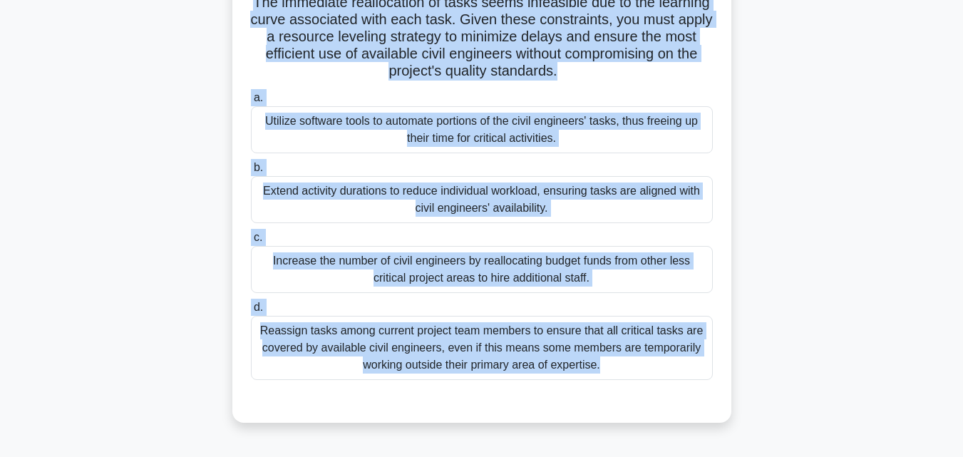
scroll to position [313, 0]
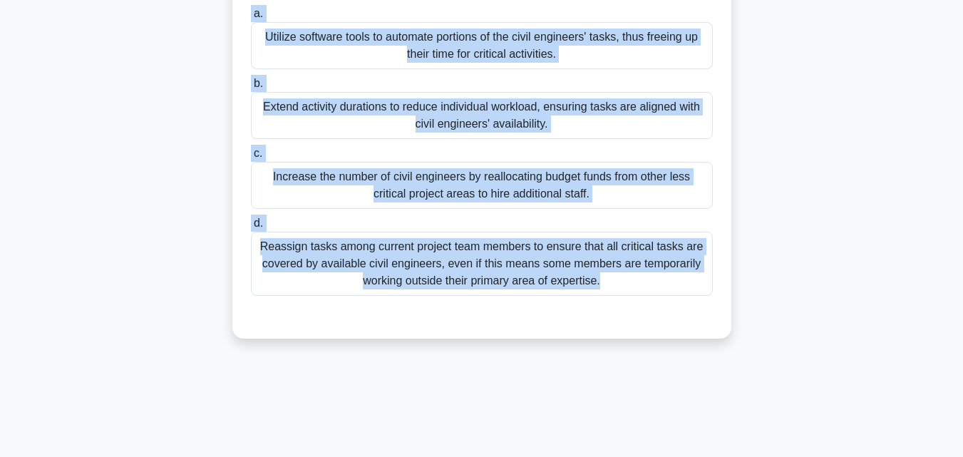
drag, startPoint x: 252, startPoint y: 113, endPoint x: 691, endPoint y: 310, distance: 480.8
click at [691, 310] on div "During a vital phase of an urban development project, you notice a critical bot…" at bounding box center [482, 53] width 488 height 560
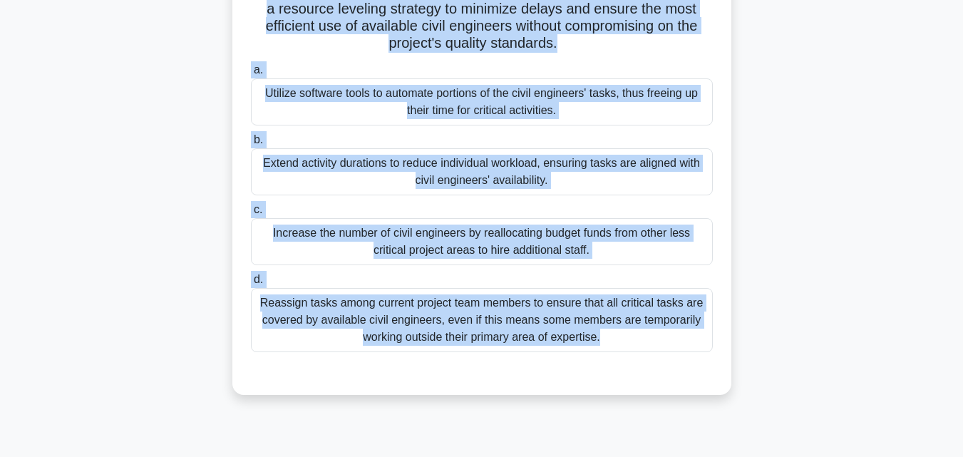
scroll to position [170, 0]
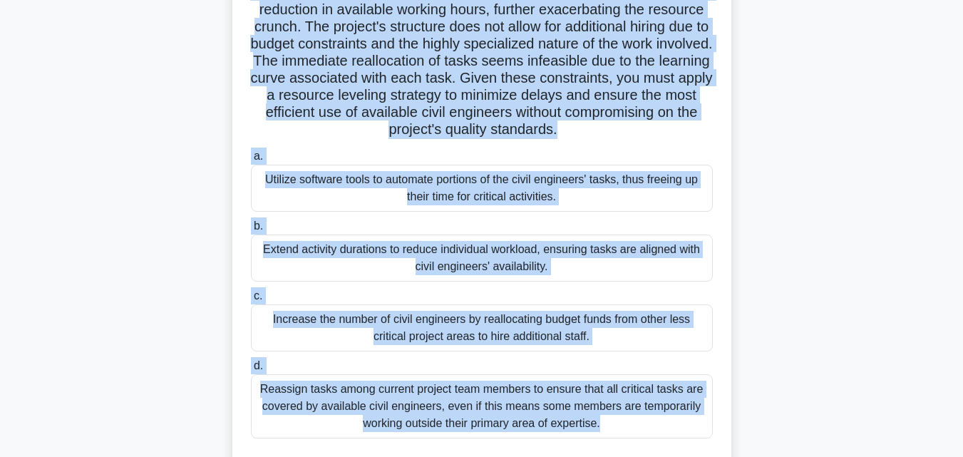
click at [414, 240] on div "Extend activity durations to reduce individual workload, ensuring tasks are ali…" at bounding box center [482, 258] width 462 height 47
click at [251, 231] on input "b. Extend activity durations to reduce individual workload, ensuring tasks are …" at bounding box center [251, 226] width 0 height 9
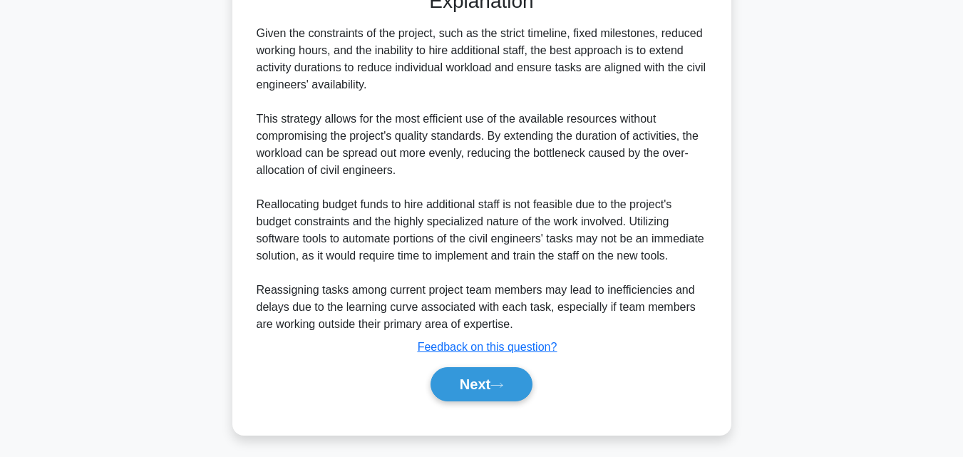
scroll to position [662, 0]
